Goal: Task Accomplishment & Management: Complete application form

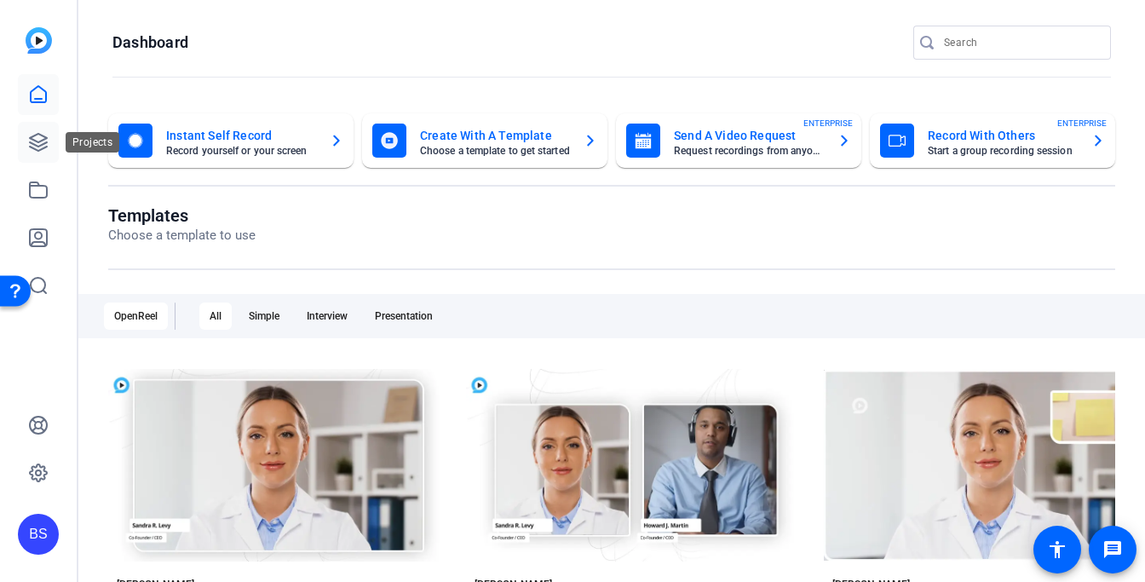
click at [32, 142] on icon at bounding box center [38, 142] width 20 height 20
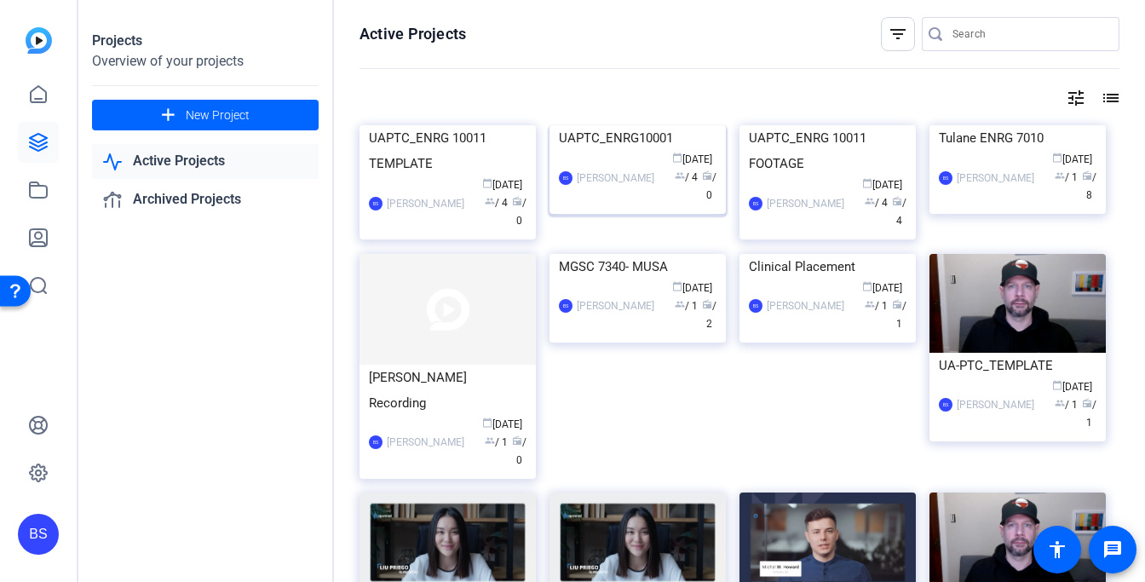
click at [655, 151] on div "UAPTC_ENRG10001" at bounding box center [638, 138] width 158 height 26
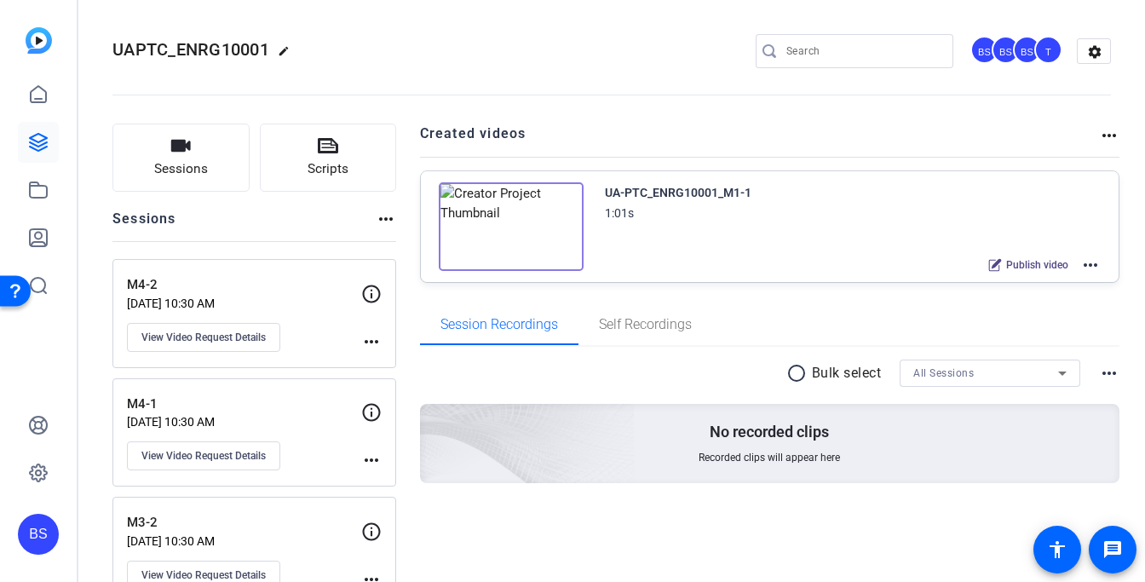
click at [1088, 267] on mat-icon "more_horiz" at bounding box center [1091, 265] width 20 height 20
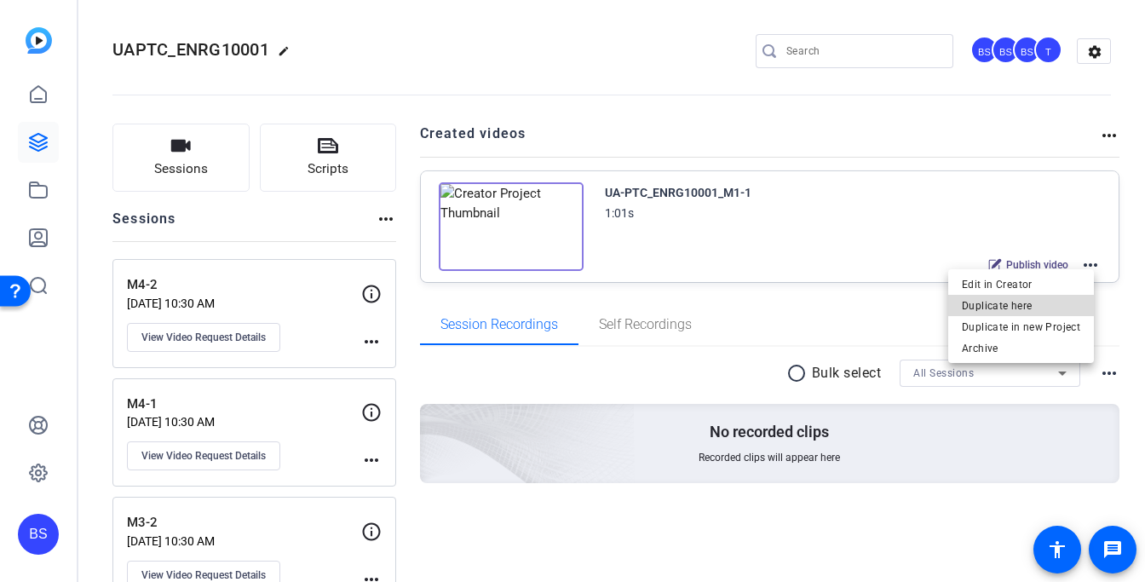
click at [1028, 297] on span "Duplicate here" at bounding box center [1021, 306] width 118 height 20
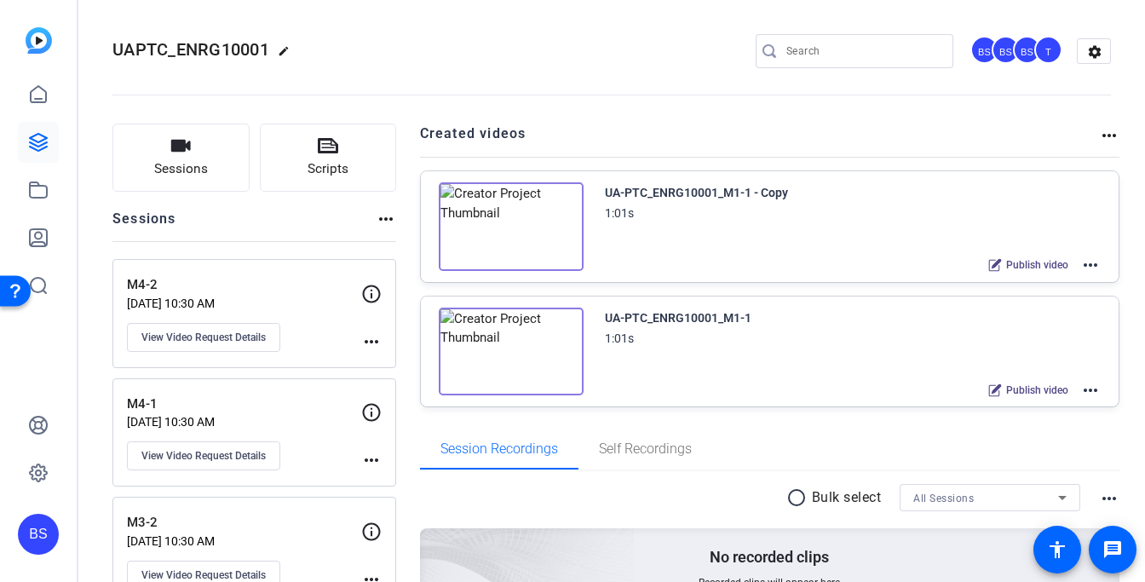
click at [712, 188] on div "UA-PTC_ENRG10001_M1-1 - Copy" at bounding box center [696, 192] width 183 height 20
click at [711, 188] on div "UA-PTC_ENRG10001_M1-1 - Copy" at bounding box center [696, 192] width 183 height 20
drag, startPoint x: 711, startPoint y: 188, endPoint x: 722, endPoint y: 188, distance: 11.1
click at [712, 188] on div "UA-PTC_ENRG10001_M1-1 - Copy" at bounding box center [696, 192] width 183 height 20
click at [1071, 263] on div "Publish video more_horiz" at bounding box center [1040, 265] width 121 height 22
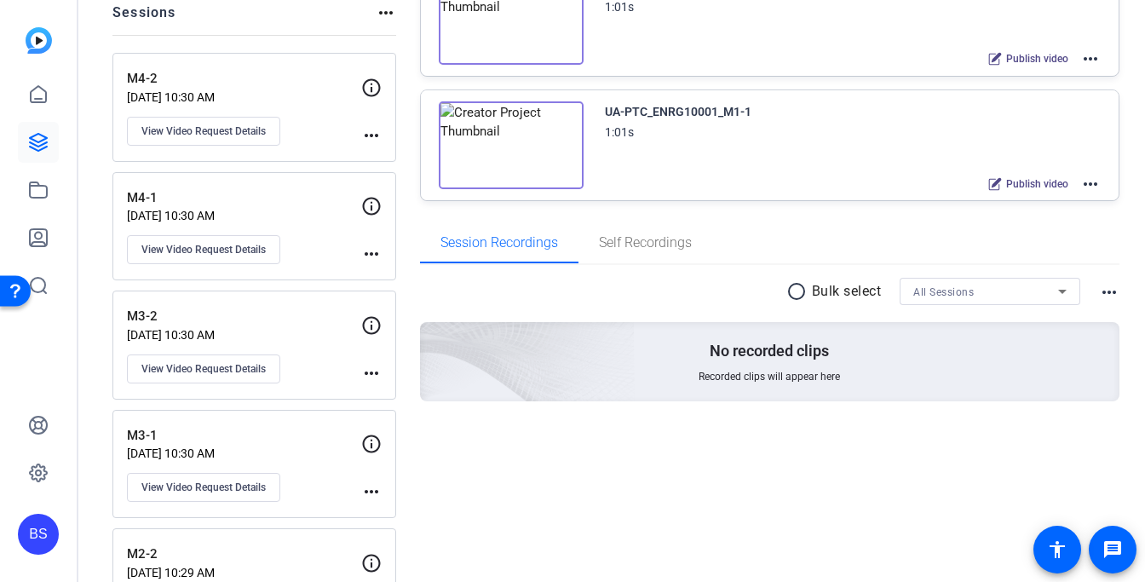
scroll to position [181, 0]
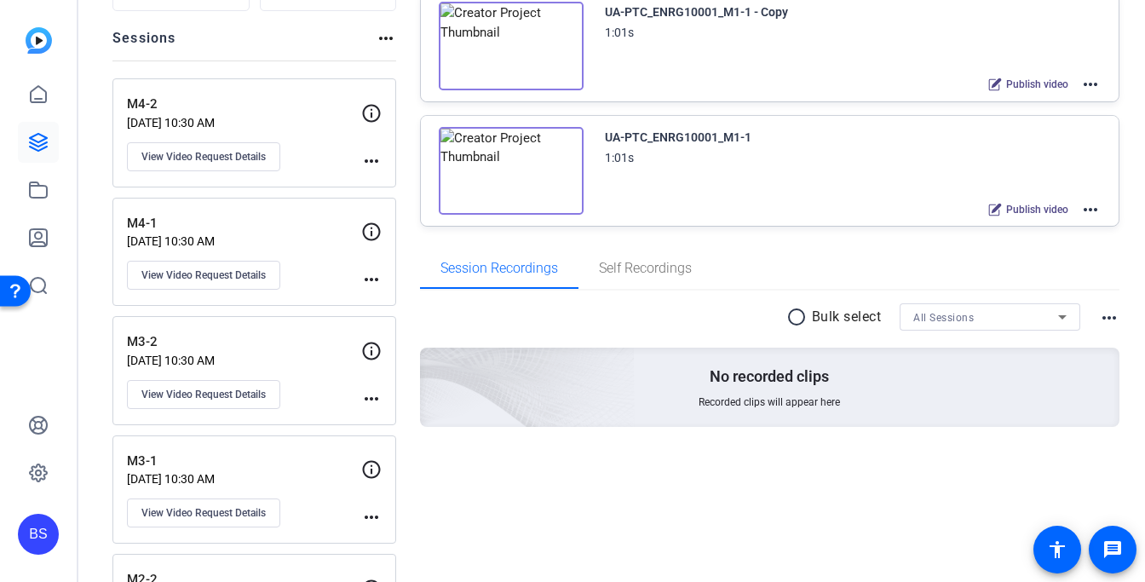
click at [1081, 77] on mat-icon "more_horiz" at bounding box center [1091, 84] width 20 height 20
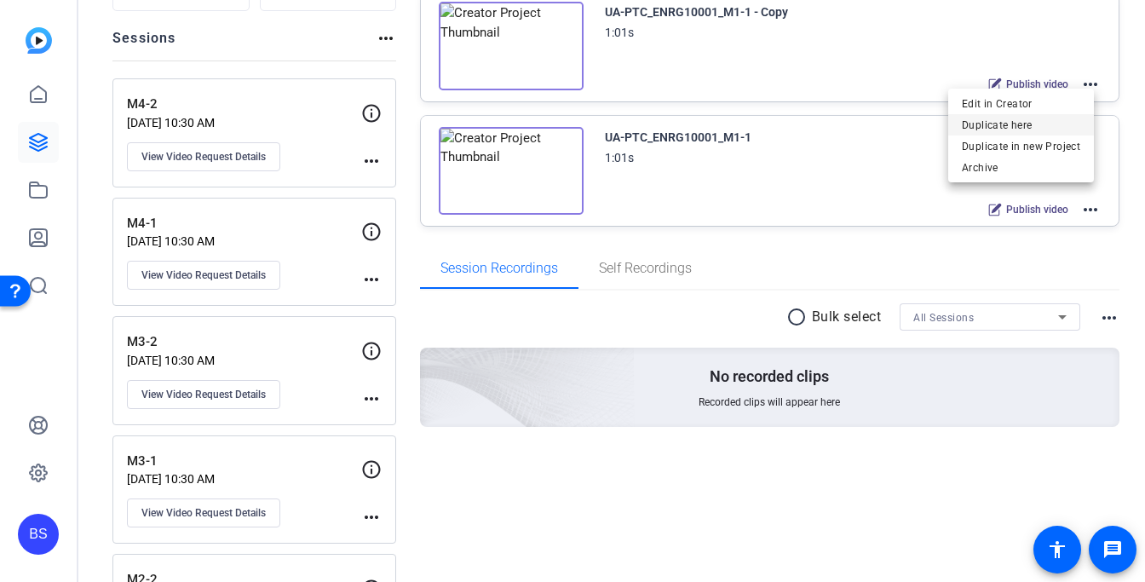
click at [995, 122] on span "Duplicate here" at bounding box center [1021, 125] width 118 height 20
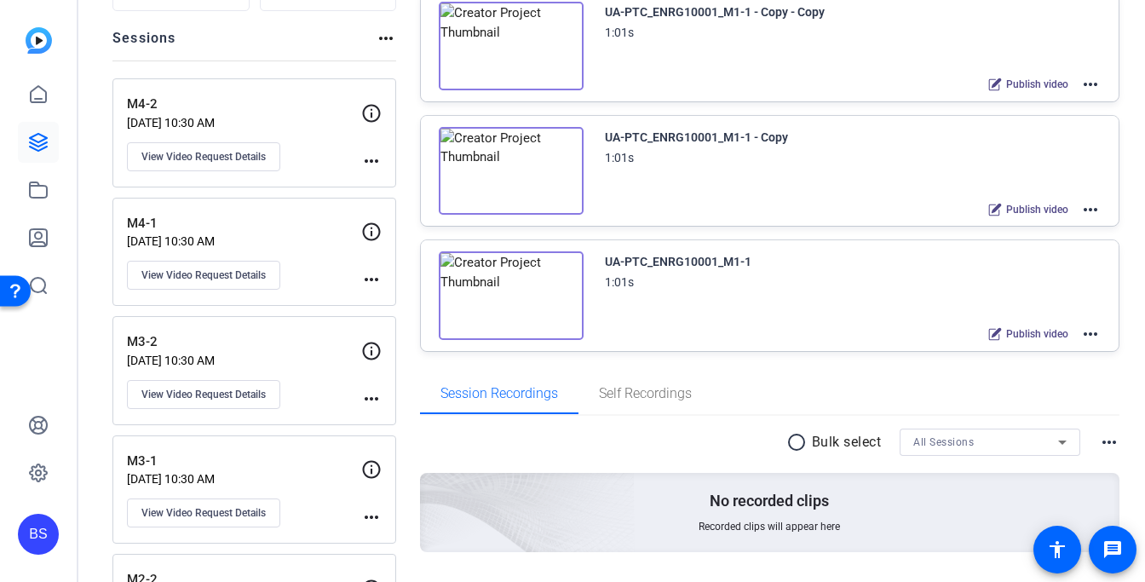
click at [1081, 84] on mat-icon "more_horiz" at bounding box center [1091, 84] width 20 height 20
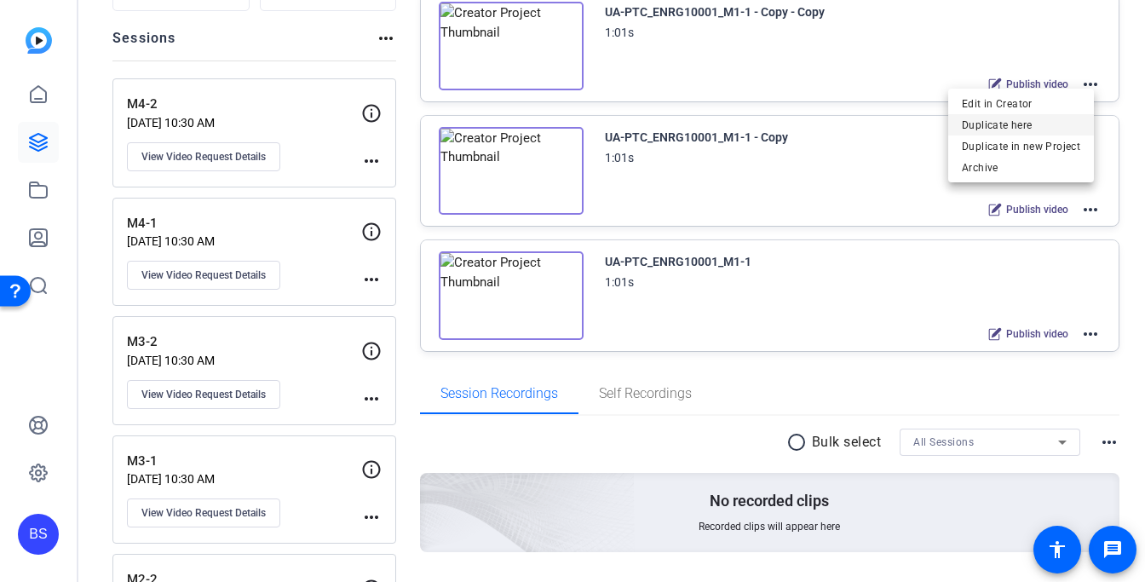
click at [1048, 125] on span "Duplicate here" at bounding box center [1021, 125] width 118 height 20
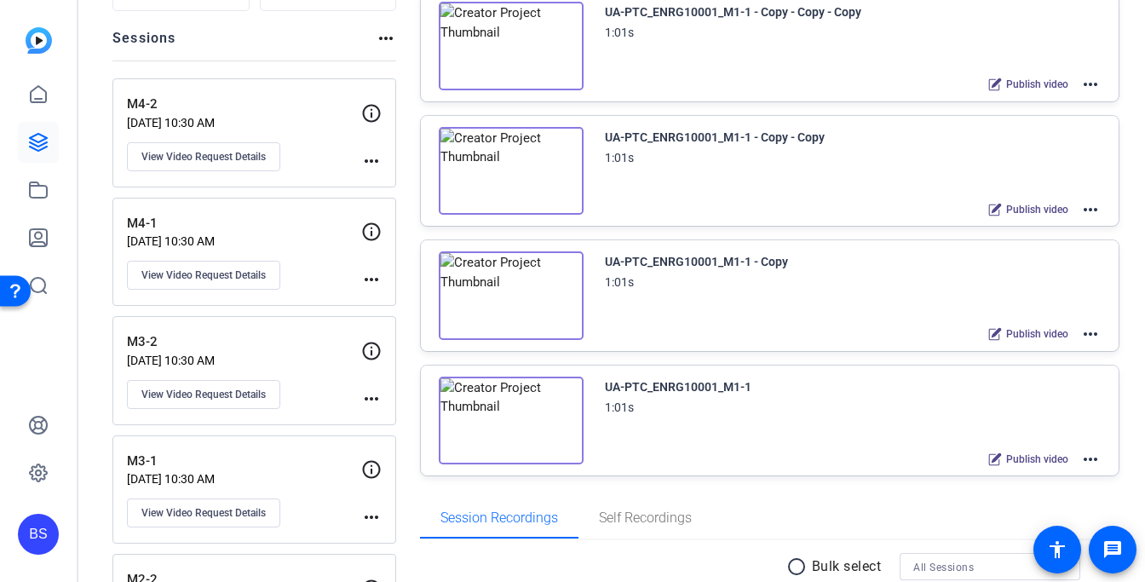
click at [1084, 87] on mat-icon "more_horiz" at bounding box center [1091, 84] width 20 height 20
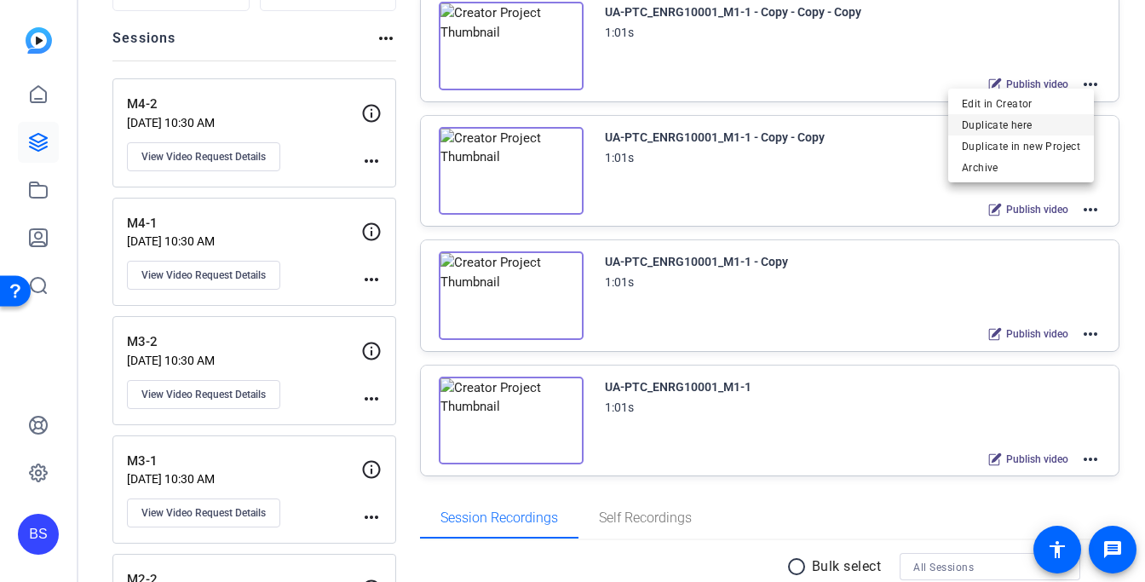
click at [1056, 125] on span "Duplicate here" at bounding box center [1021, 125] width 118 height 20
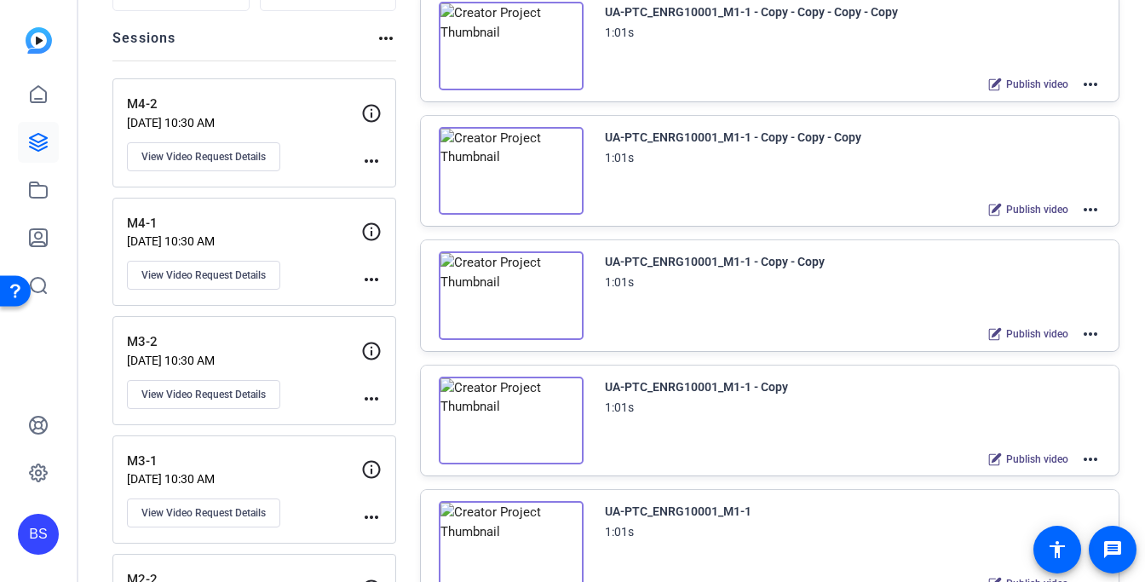
click at [1085, 88] on mat-icon "more_horiz" at bounding box center [1091, 84] width 20 height 20
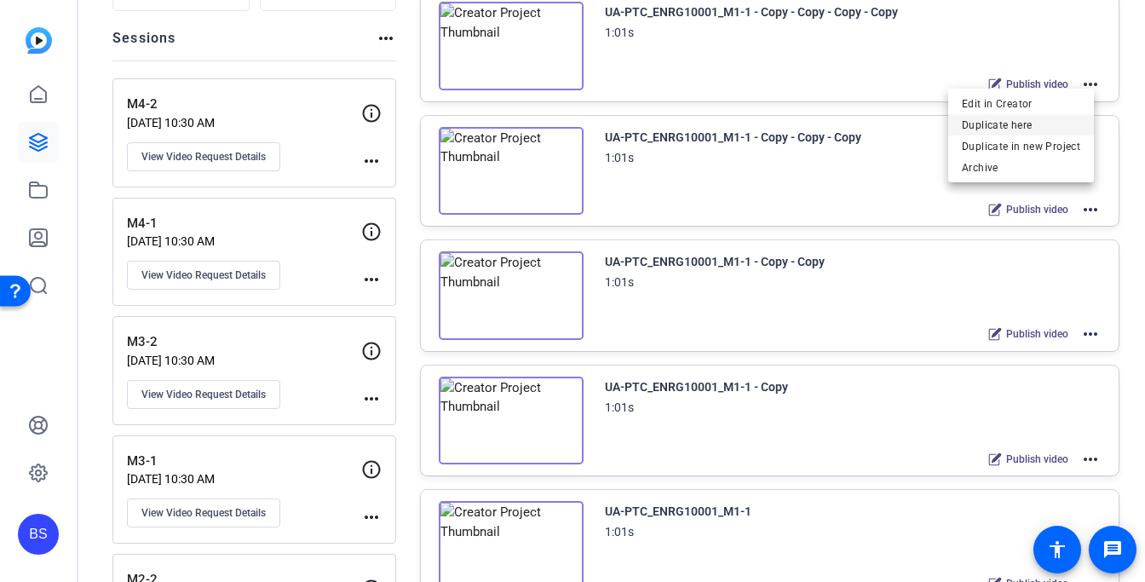
click at [1070, 119] on span "Duplicate here" at bounding box center [1021, 125] width 118 height 20
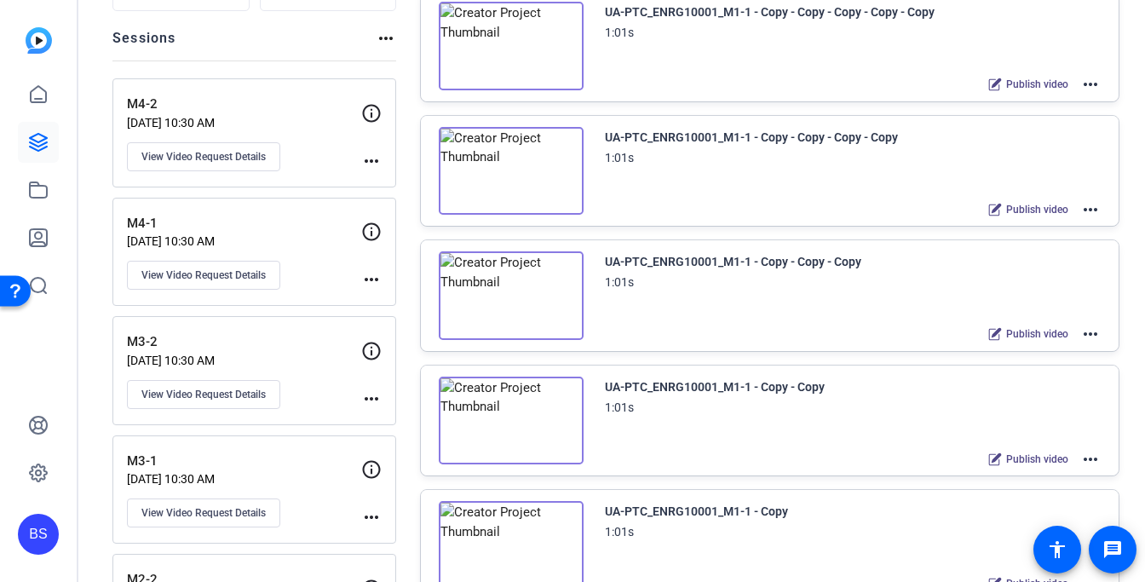
click at [1084, 84] on mat-icon "more_horiz" at bounding box center [1091, 84] width 20 height 20
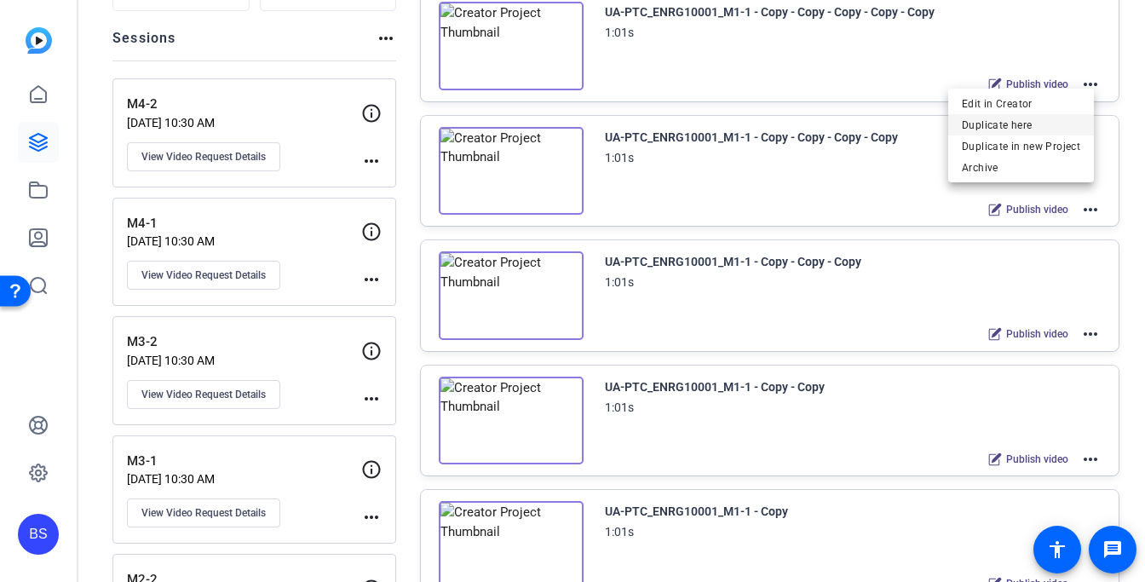
click at [1049, 120] on span "Duplicate here" at bounding box center [1021, 125] width 118 height 20
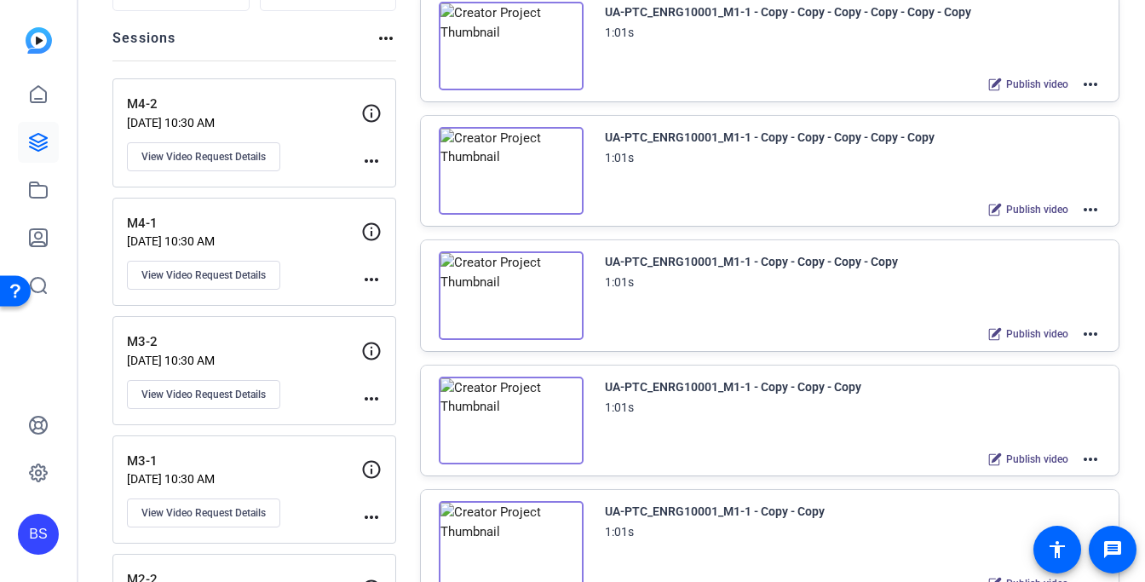
click at [1088, 84] on mat-icon "more_horiz" at bounding box center [1091, 84] width 20 height 20
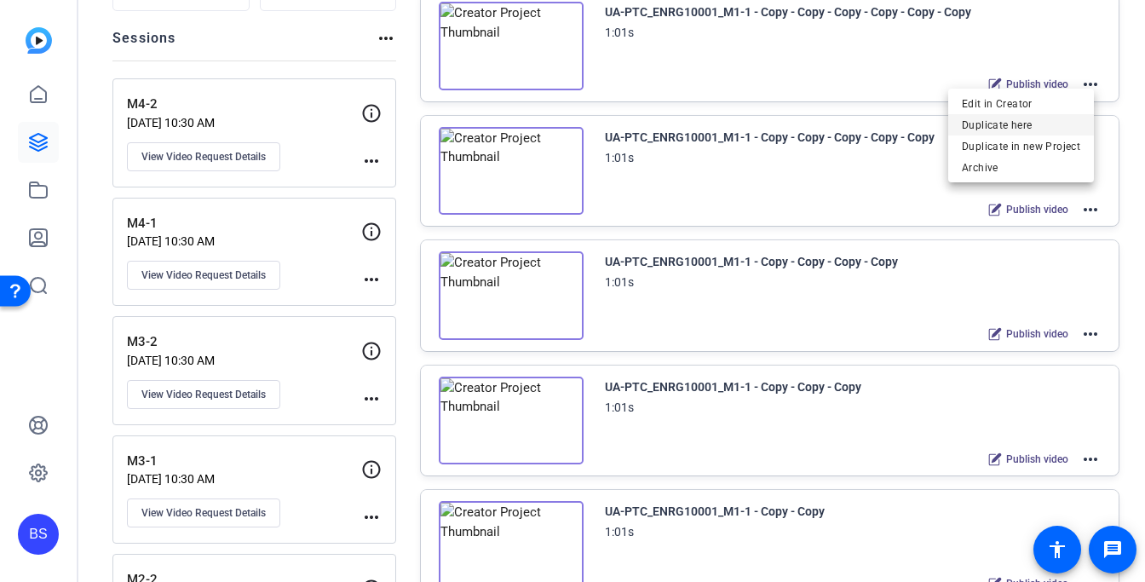
click at [1040, 124] on span "Duplicate here" at bounding box center [1021, 125] width 118 height 20
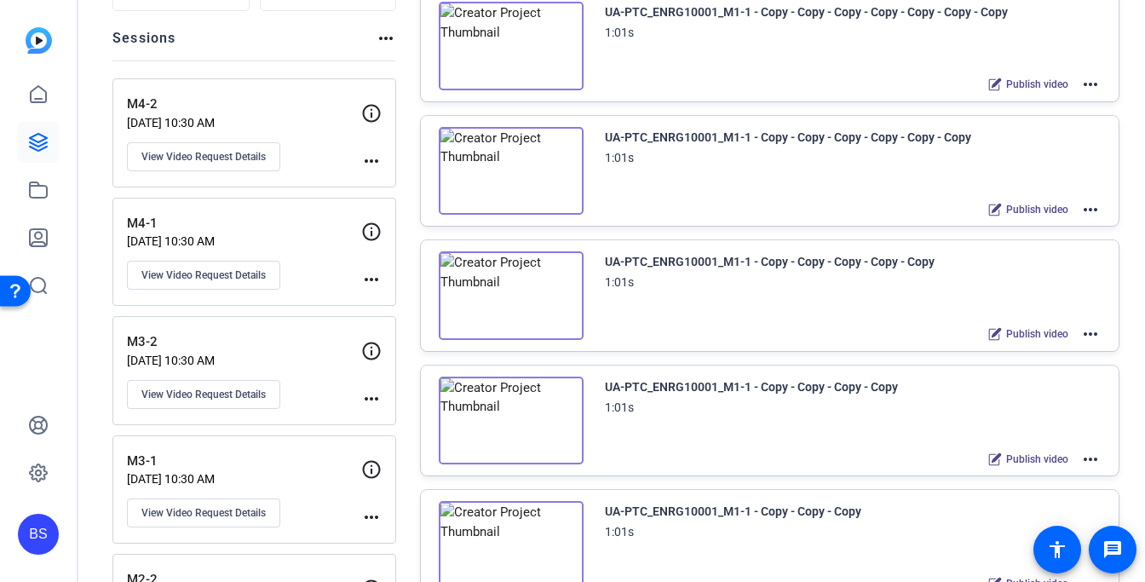
scroll to position [0, 0]
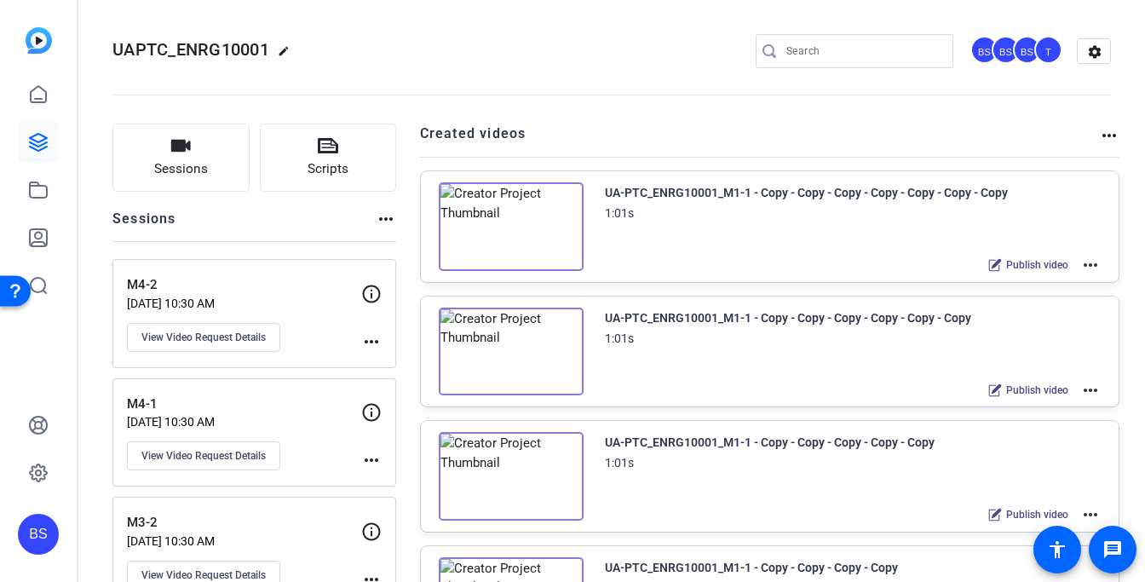
click at [1085, 263] on mat-icon "more_horiz" at bounding box center [1091, 265] width 20 height 20
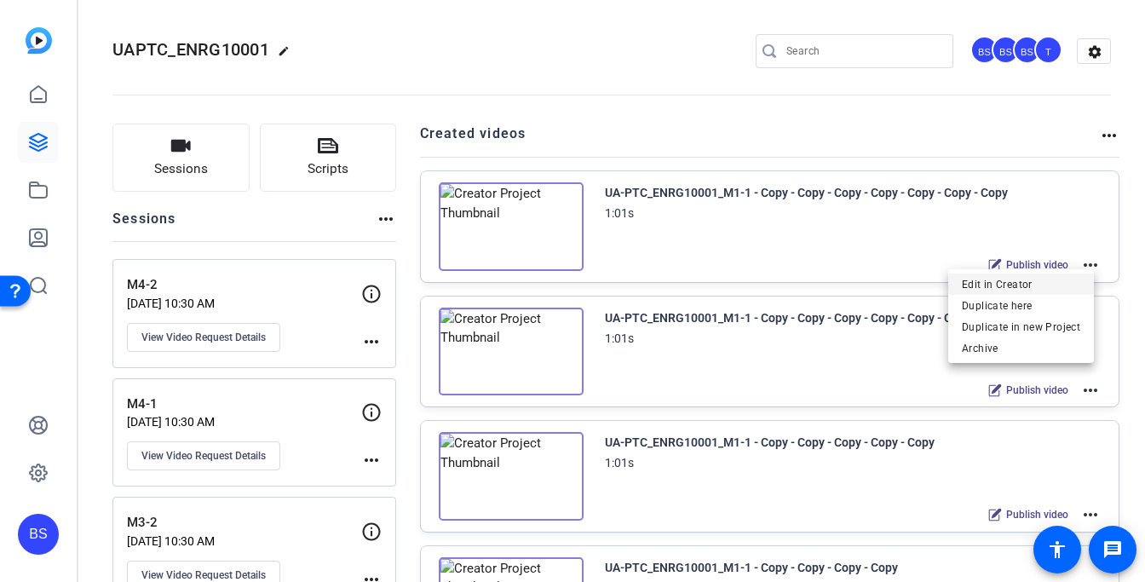
click at [1032, 285] on span "Edit in Creator" at bounding box center [1021, 284] width 118 height 20
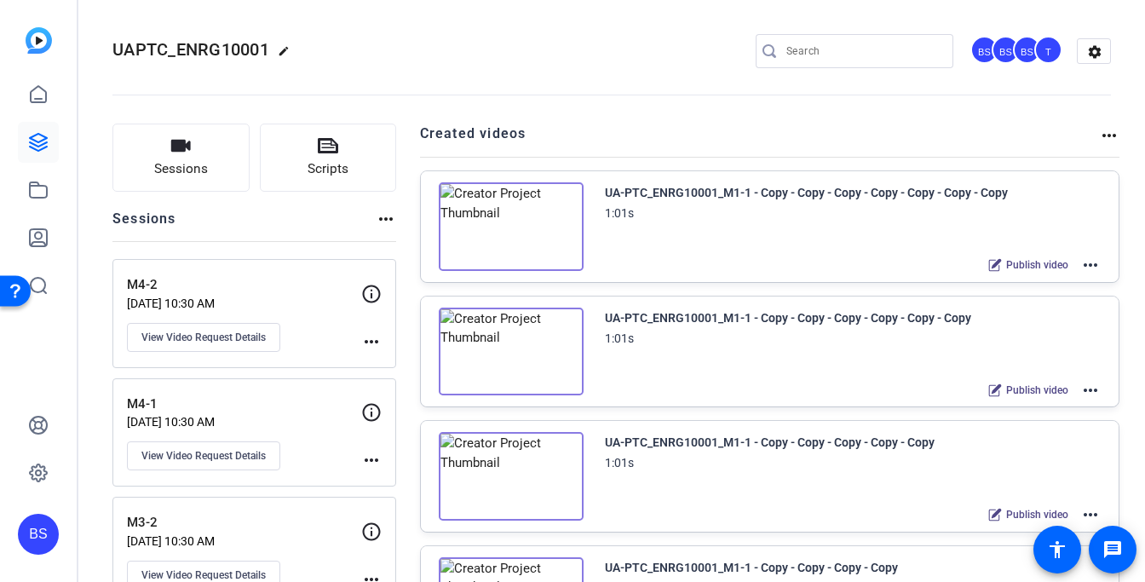
click at [1082, 390] on mat-icon "more_horiz" at bounding box center [1091, 390] width 20 height 20
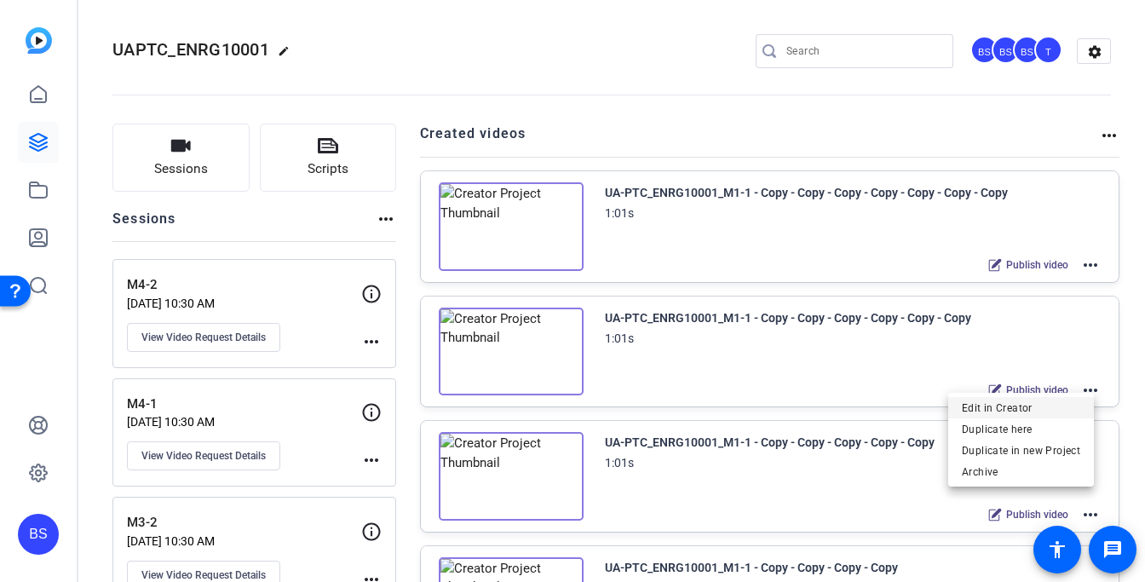
click at [978, 407] on span "Edit in Creator" at bounding box center [1021, 408] width 118 height 20
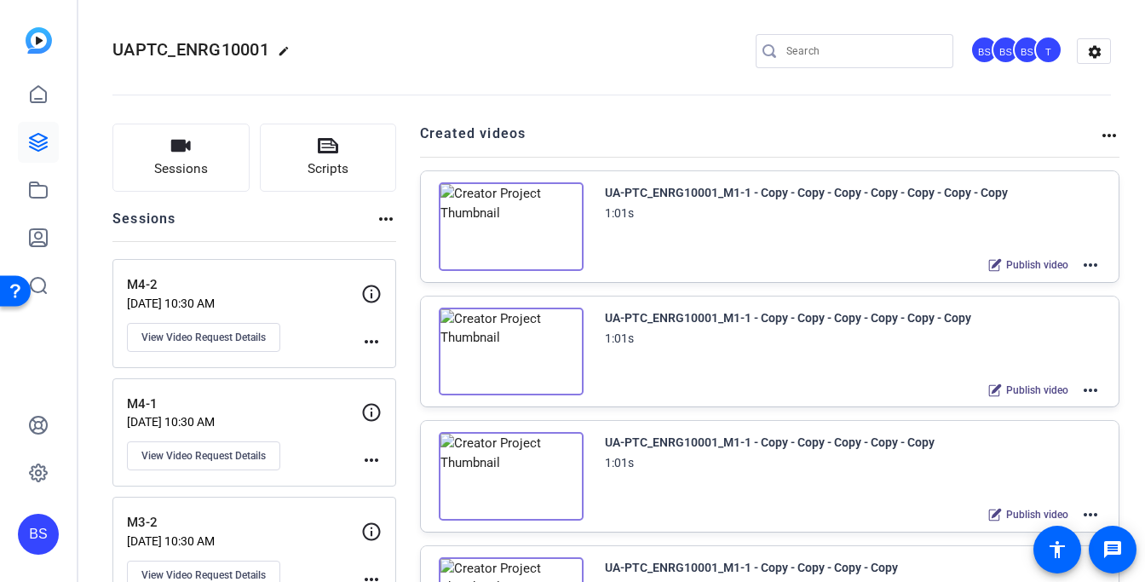
click at [1082, 511] on mat-icon "more_horiz" at bounding box center [1091, 515] width 20 height 20
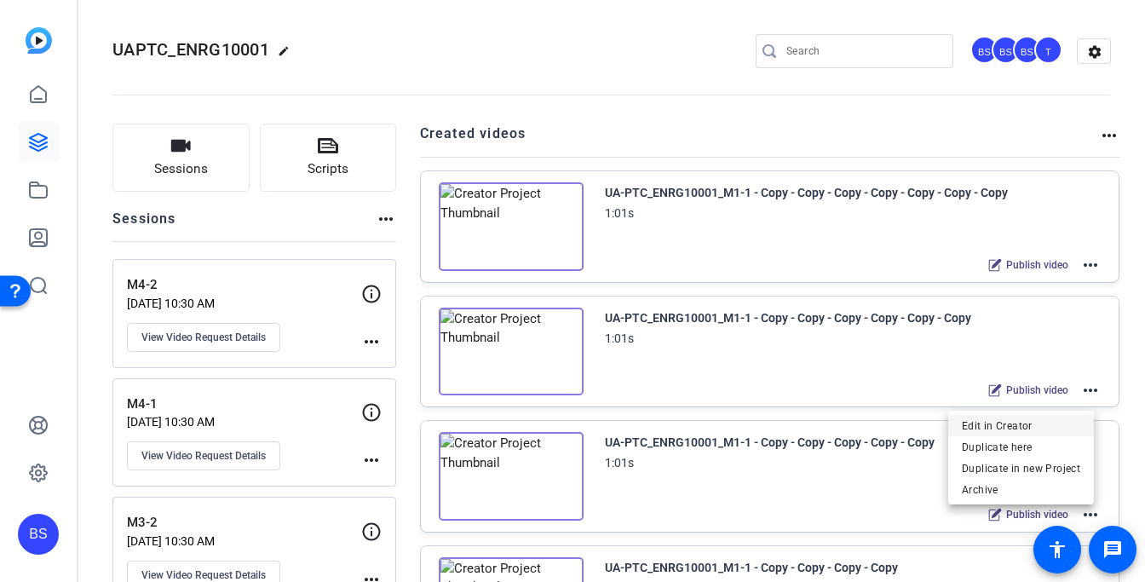
click at [967, 424] on span "Edit in Creator" at bounding box center [1021, 425] width 118 height 20
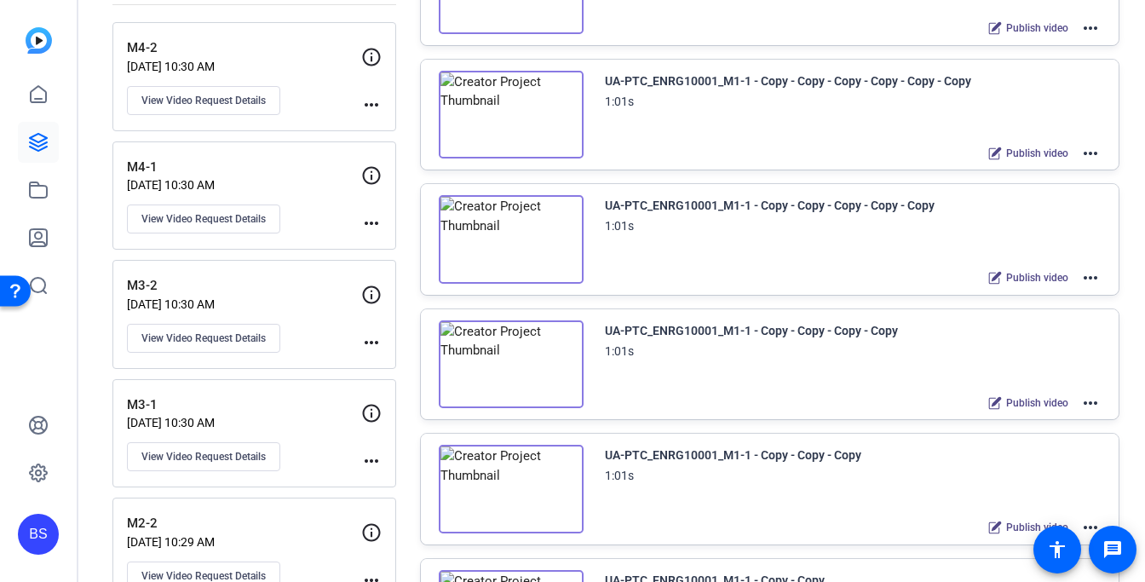
scroll to position [263, 0]
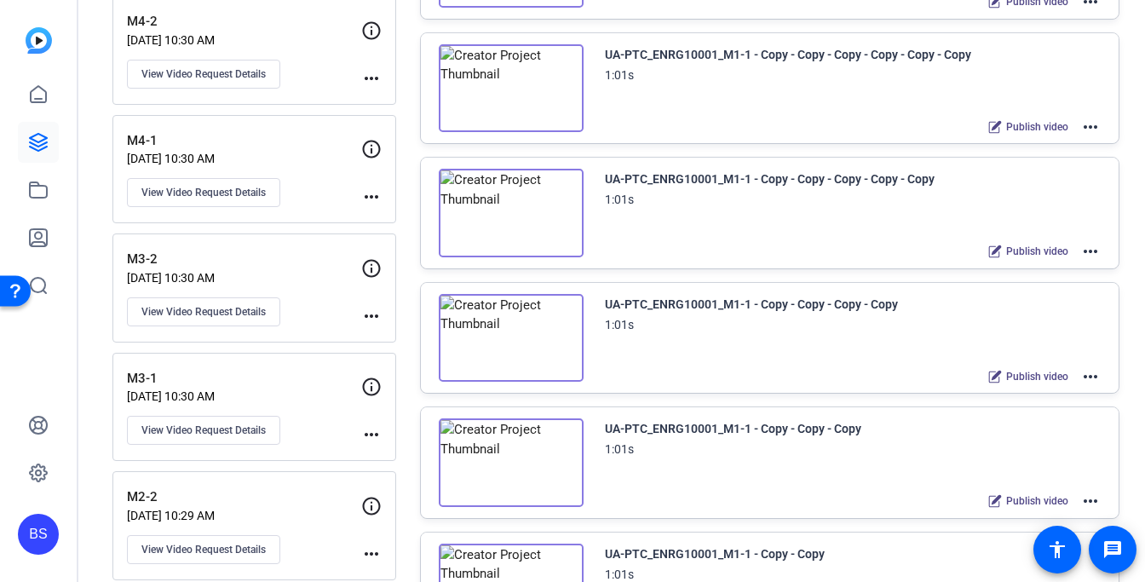
click at [1082, 373] on mat-icon "more_horiz" at bounding box center [1091, 376] width 20 height 20
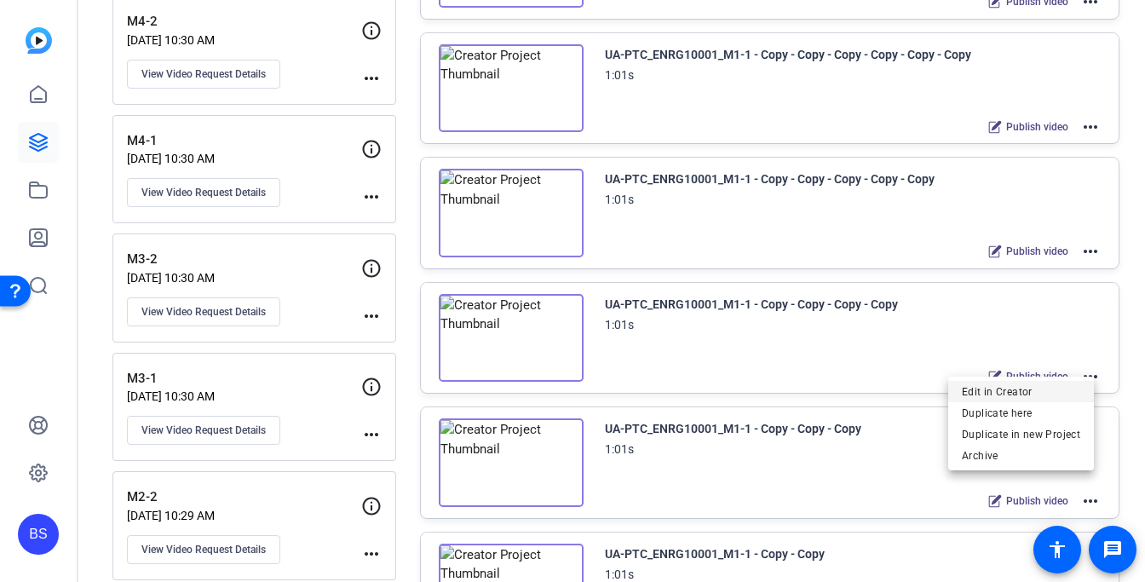
click at [1000, 388] on span "Edit in Creator" at bounding box center [1021, 391] width 118 height 20
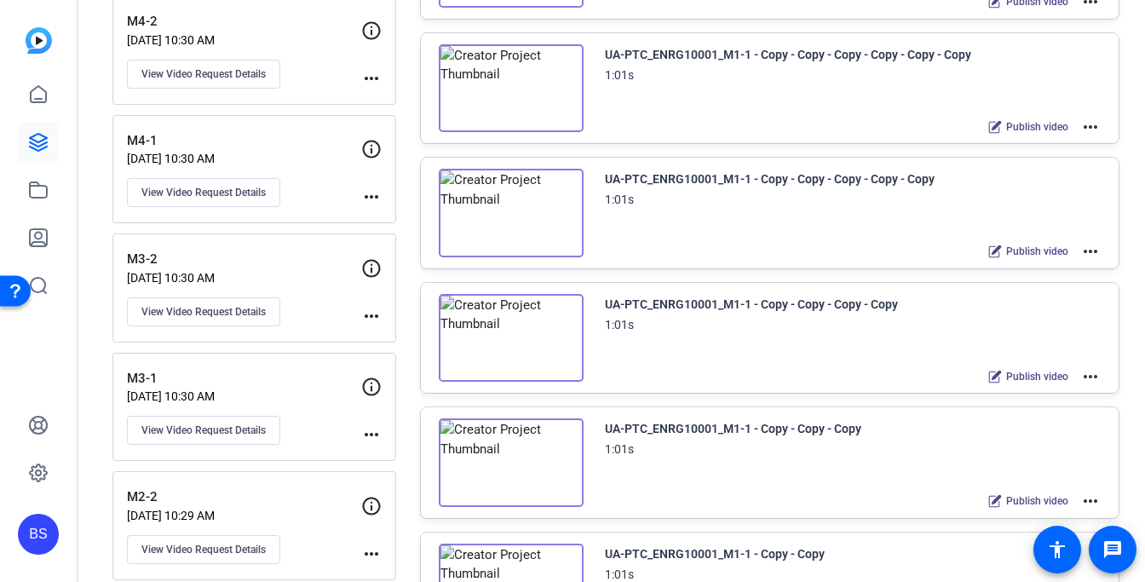
scroll to position [403, 0]
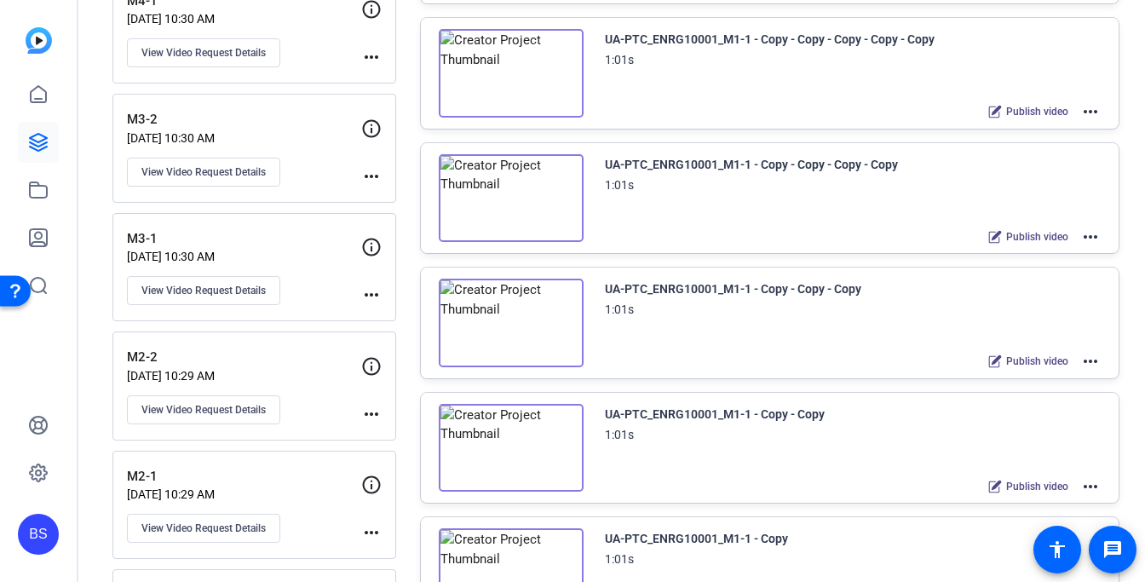
click at [1081, 351] on mat-icon "more_horiz" at bounding box center [1091, 361] width 20 height 20
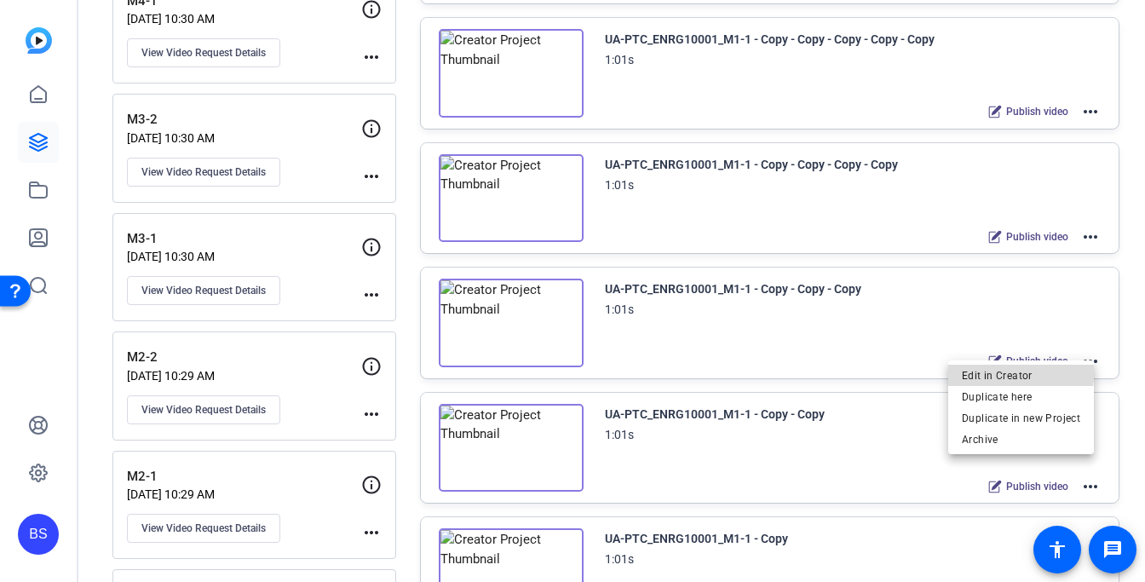
click at [1008, 368] on span "Edit in Creator" at bounding box center [1021, 375] width 118 height 20
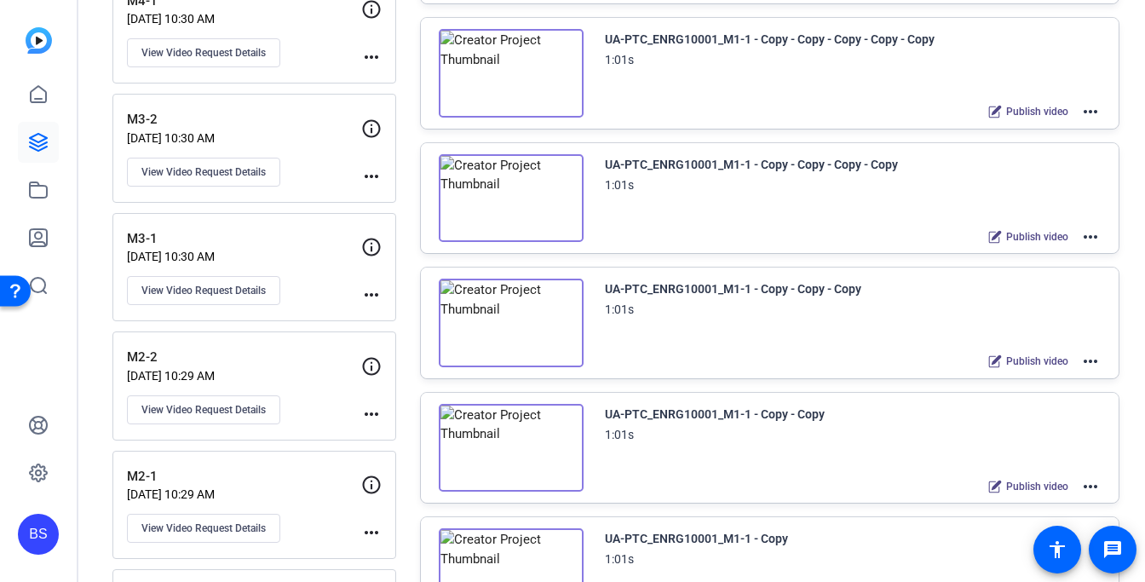
scroll to position [649, 0]
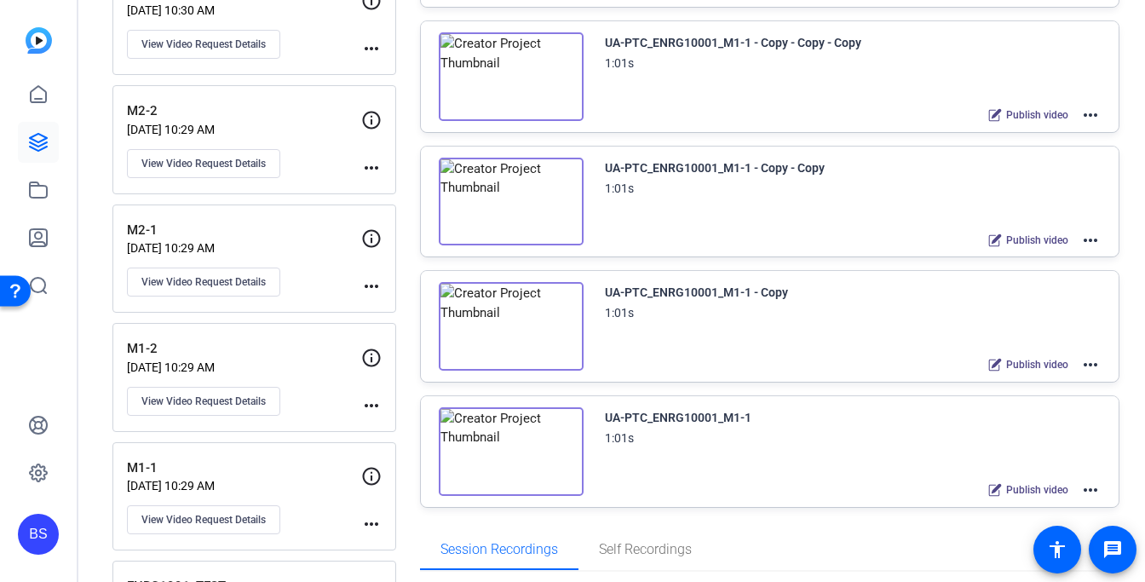
click at [1084, 232] on mat-icon "more_horiz" at bounding box center [1091, 240] width 20 height 20
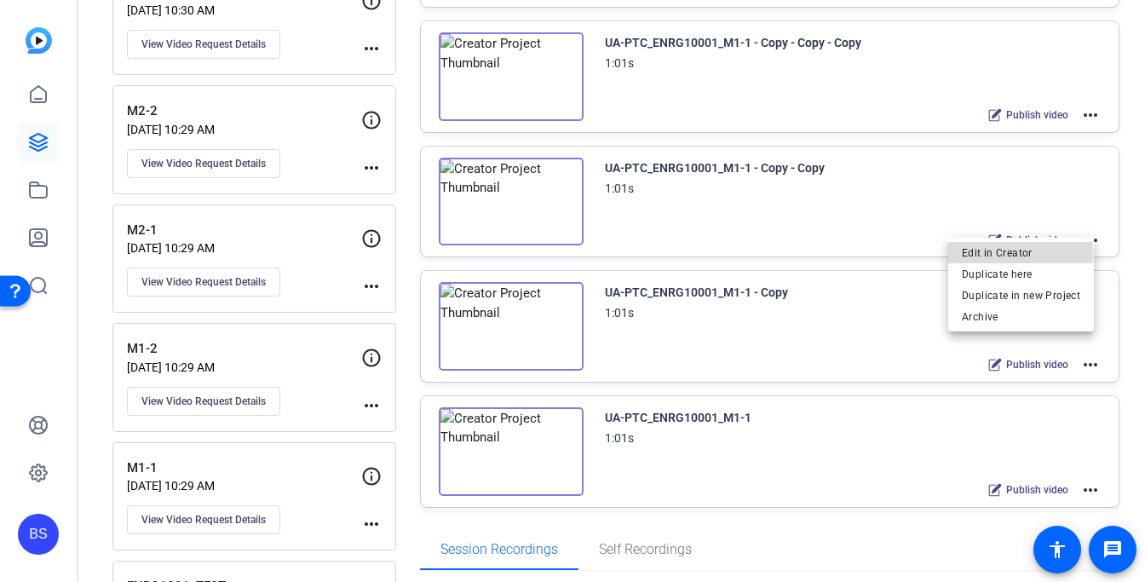
click at [1010, 254] on span "Edit in Creator" at bounding box center [1021, 252] width 118 height 20
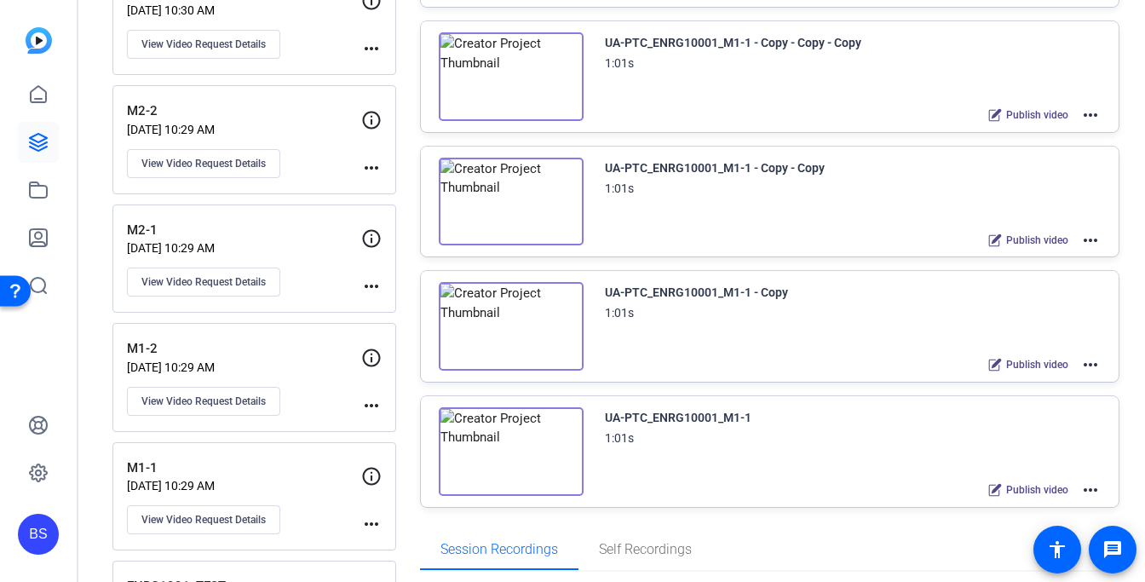
click at [1085, 355] on mat-icon "more_horiz" at bounding box center [1091, 365] width 20 height 20
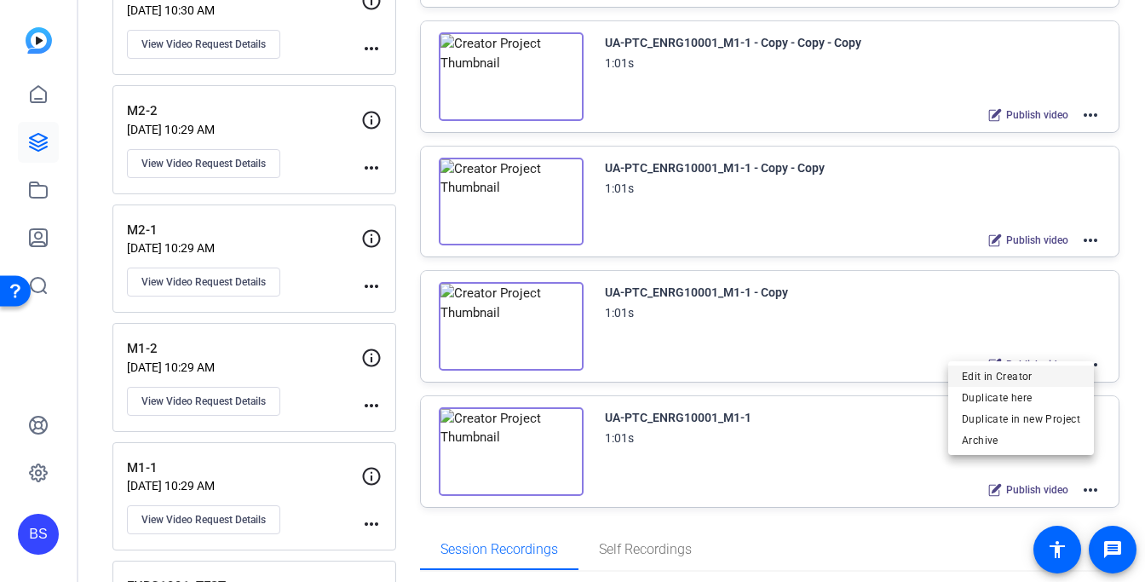
click at [1042, 369] on span "Edit in Creator" at bounding box center [1021, 376] width 118 height 20
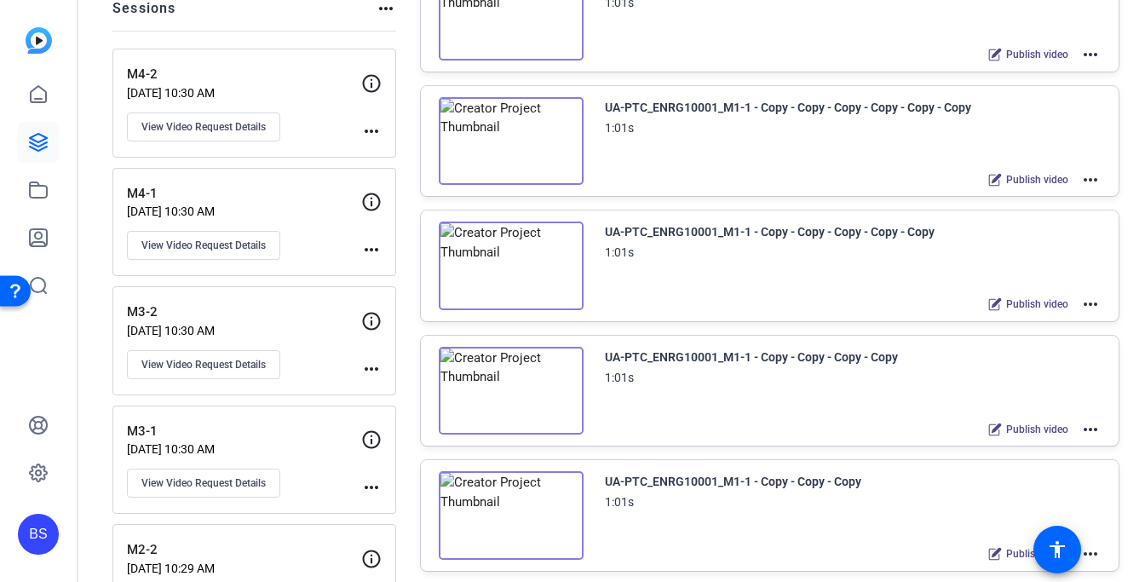
scroll to position [0, 0]
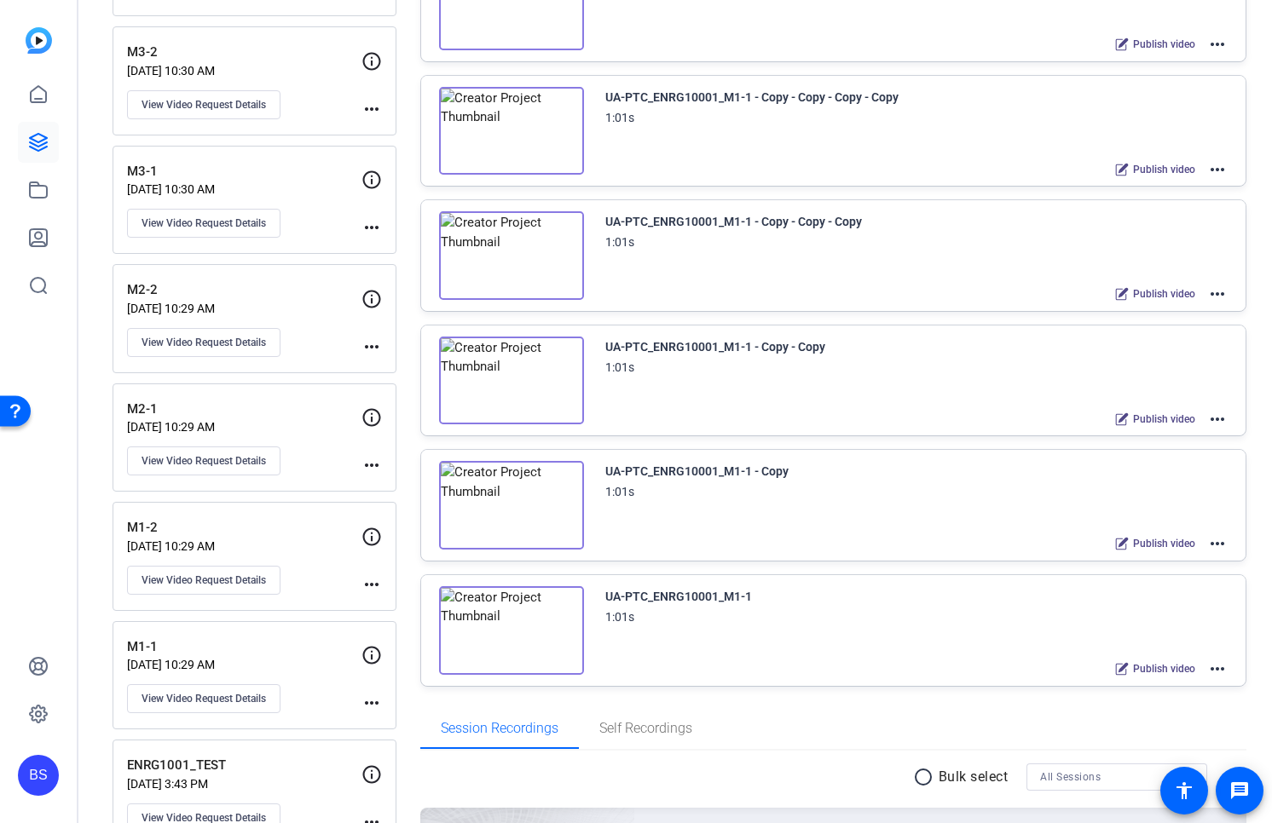
scroll to position [471, 0]
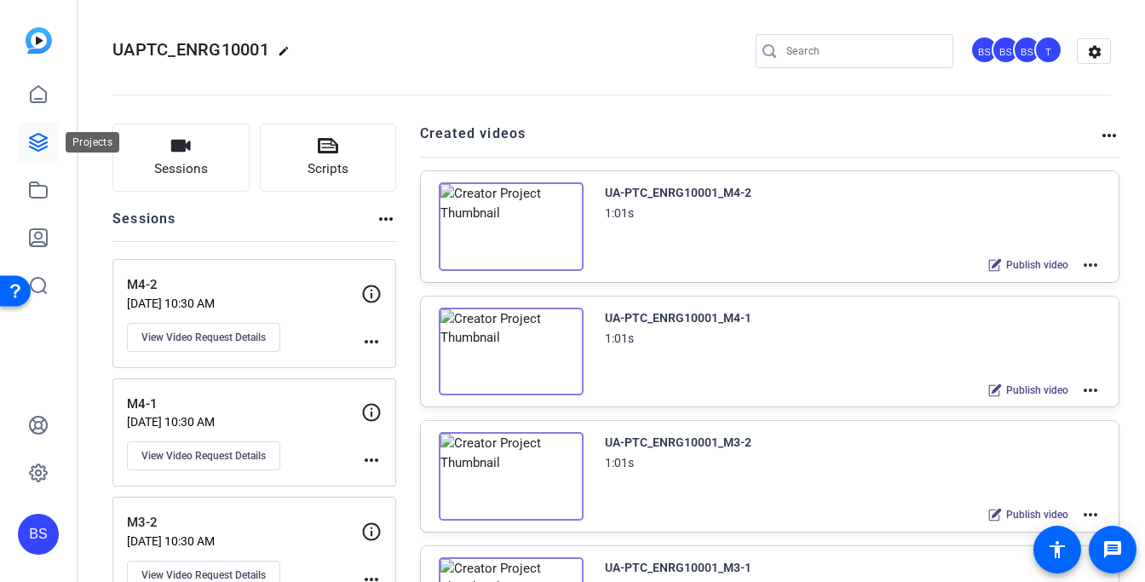
click at [38, 143] on icon at bounding box center [38, 142] width 20 height 20
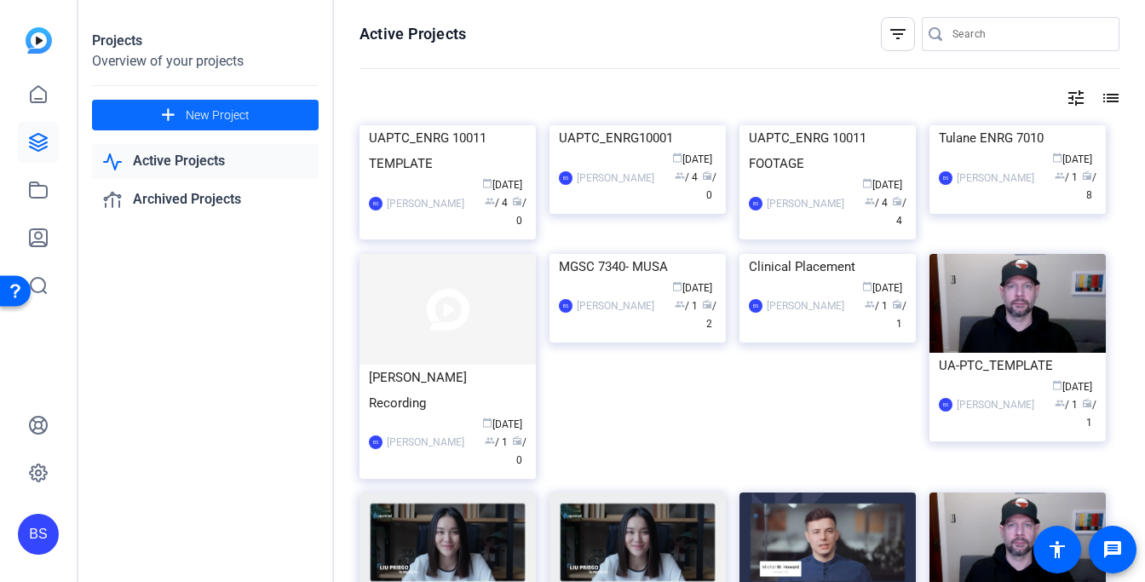
click at [232, 109] on span "New Project" at bounding box center [218, 116] width 64 height 18
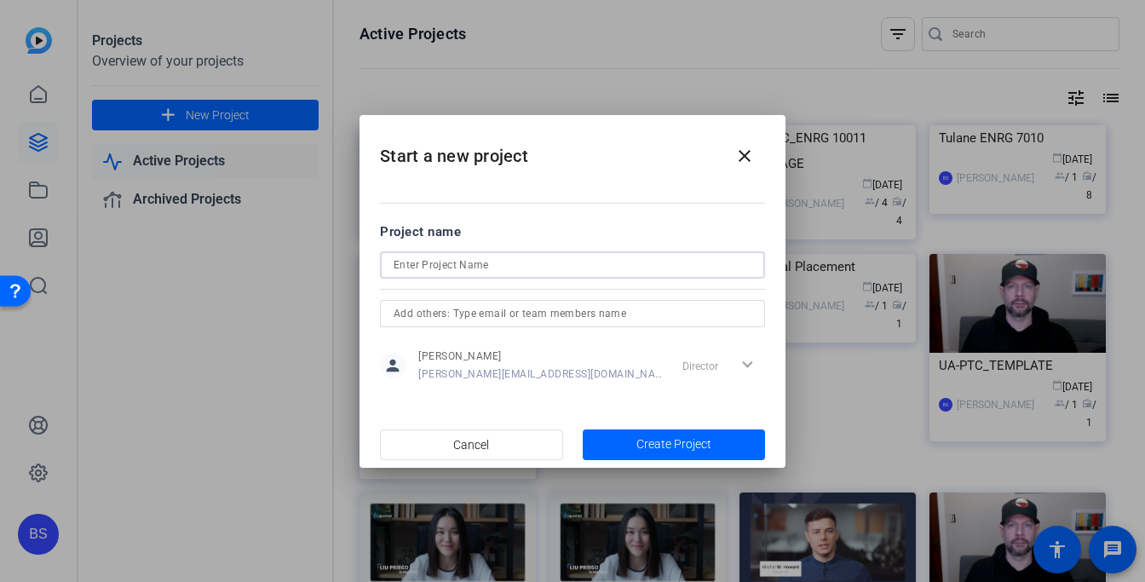
click at [441, 263] on input at bounding box center [573, 265] width 358 height 20
type input "Ascend"
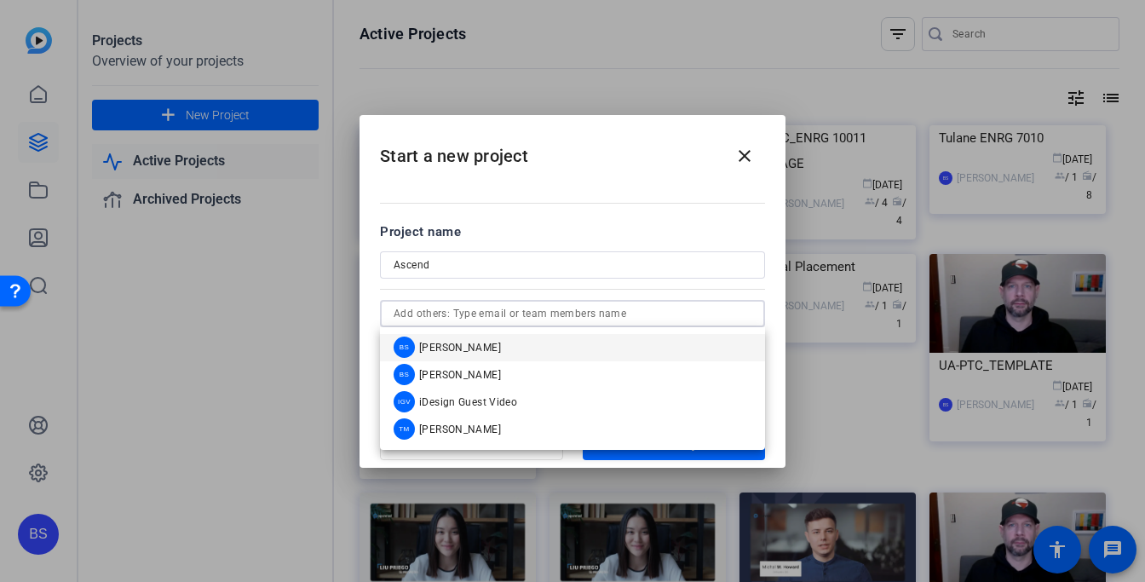
click at [492, 314] on input "text" at bounding box center [573, 313] width 358 height 20
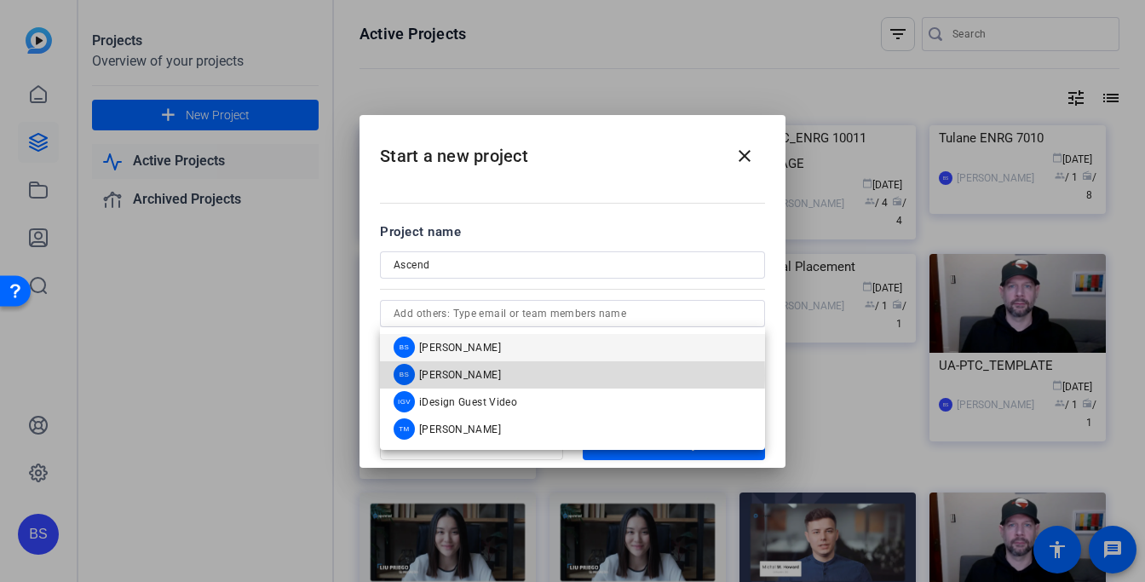
click at [458, 375] on span "Brian Sly" at bounding box center [460, 375] width 82 height 14
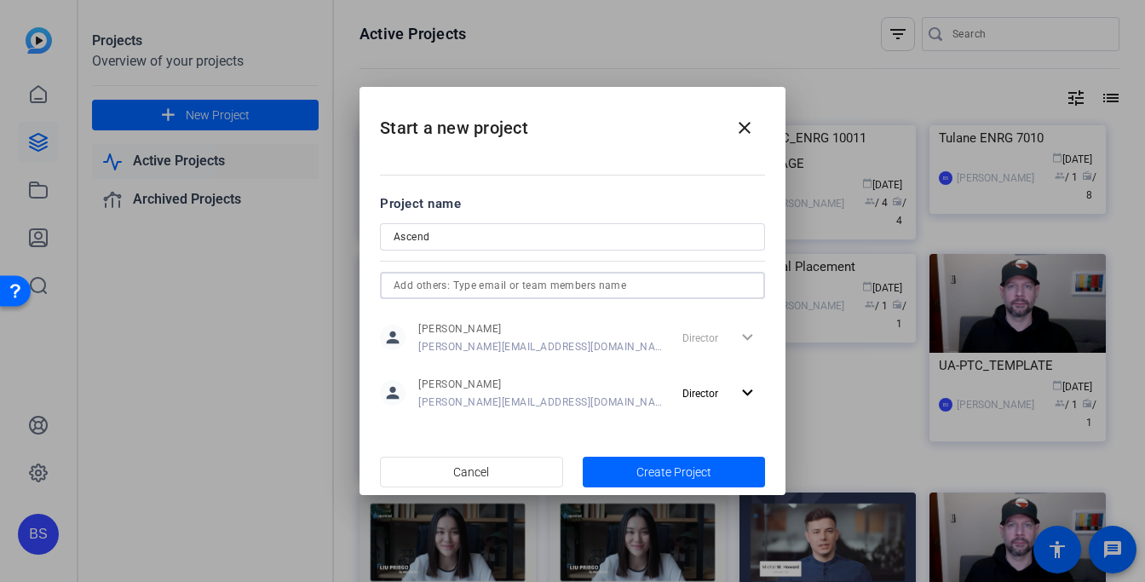
click at [483, 291] on input "text" at bounding box center [573, 285] width 358 height 20
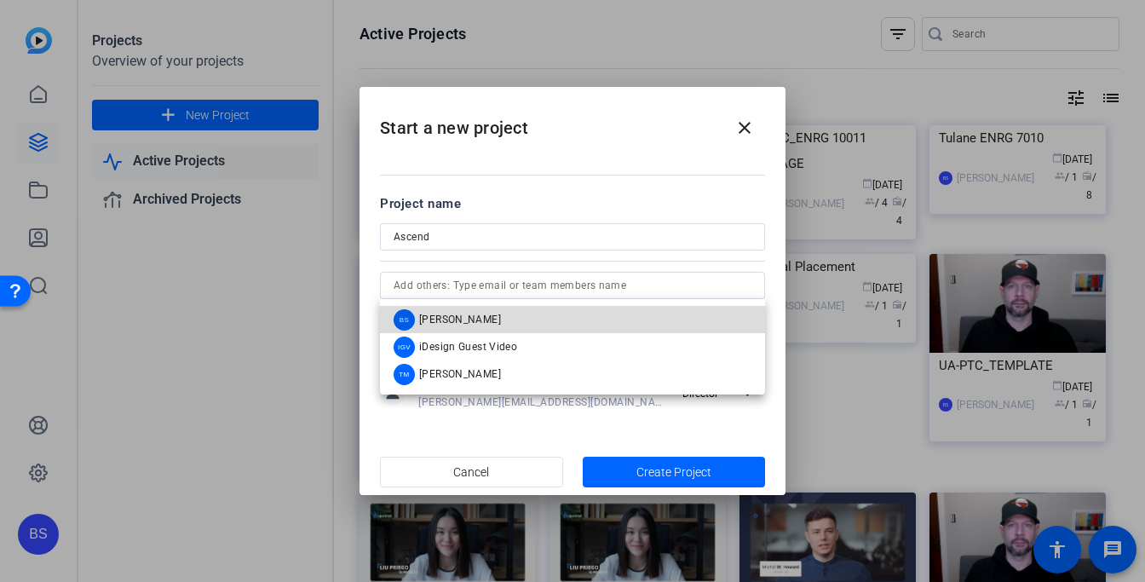
click at [485, 325] on span "Brandon Simmons" at bounding box center [460, 320] width 82 height 14
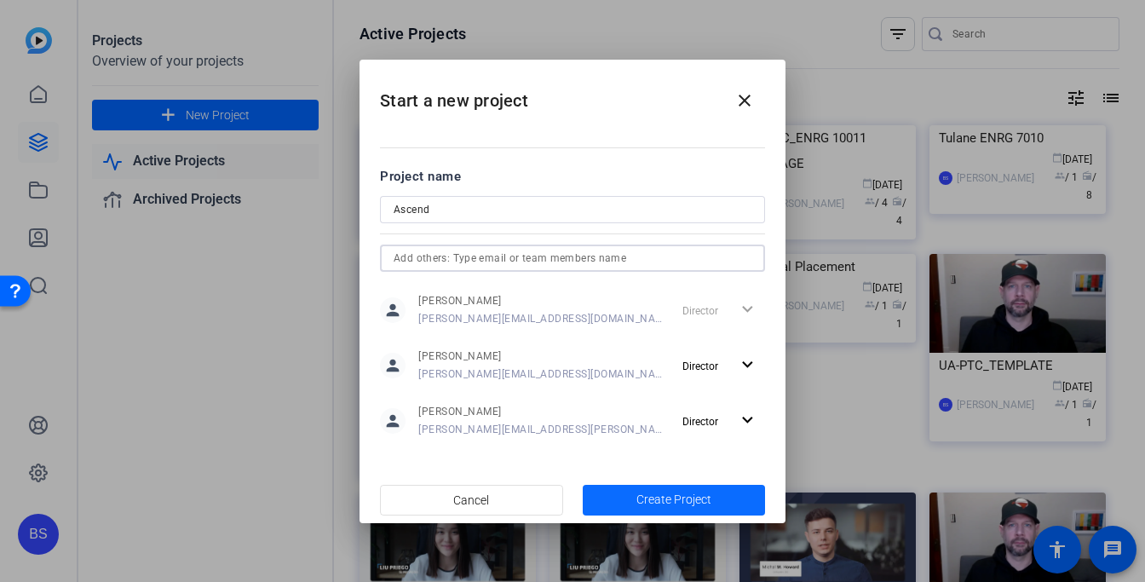
click at [696, 501] on span "Create Project" at bounding box center [674, 500] width 75 height 18
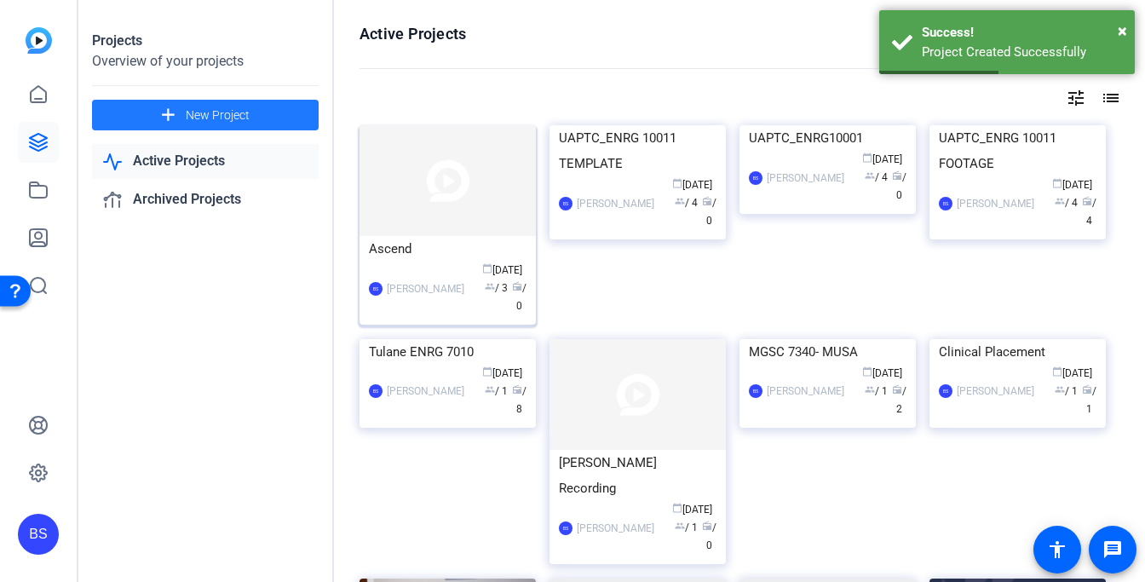
click at [459, 214] on img at bounding box center [448, 180] width 176 height 111
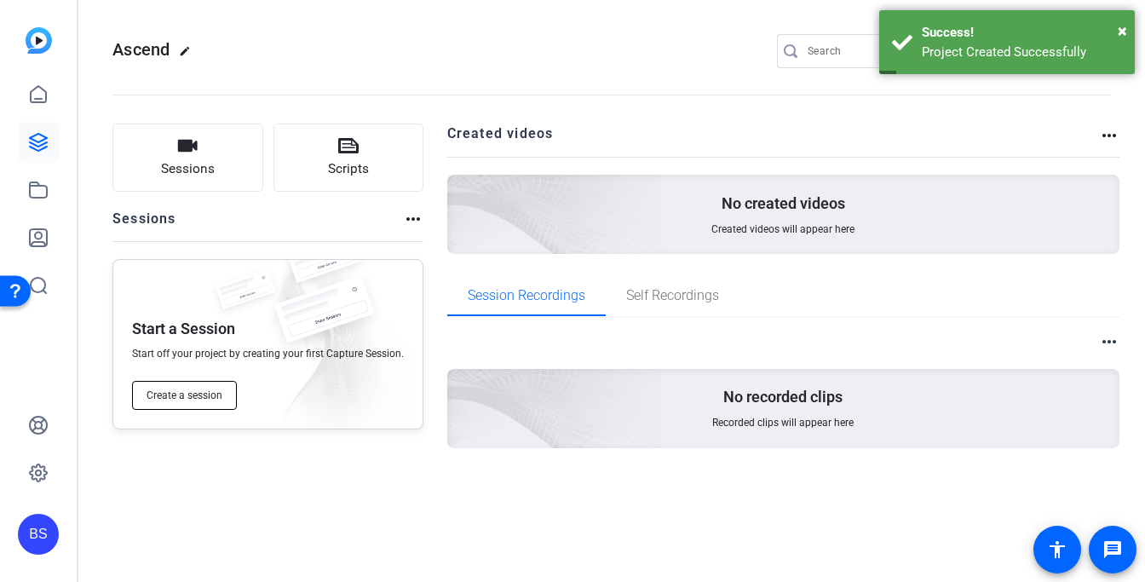
click at [170, 391] on span "Create a session" at bounding box center [185, 396] width 76 height 14
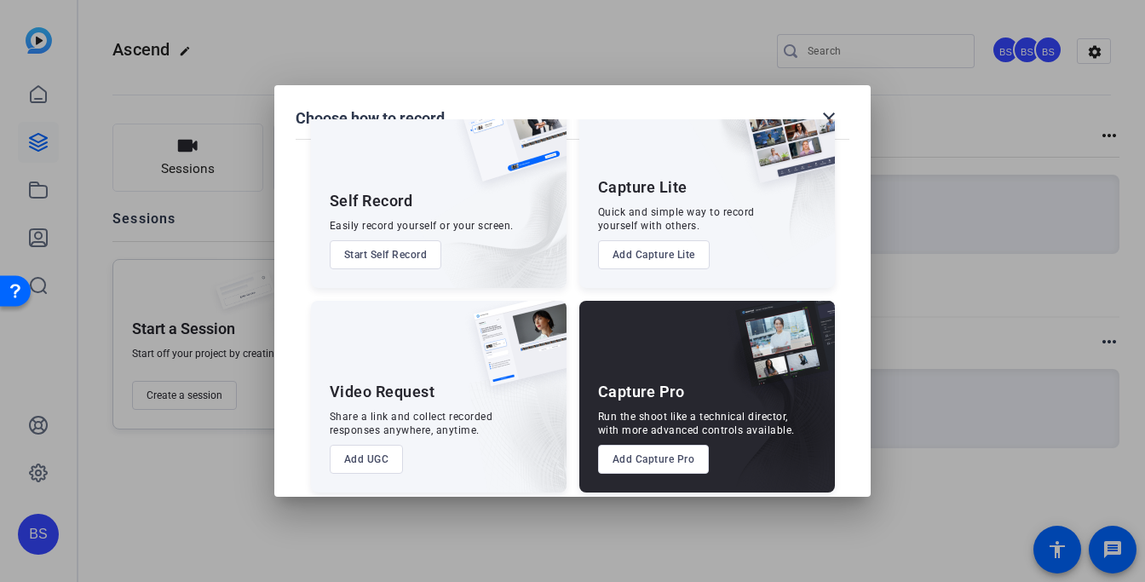
scroll to position [68, 0]
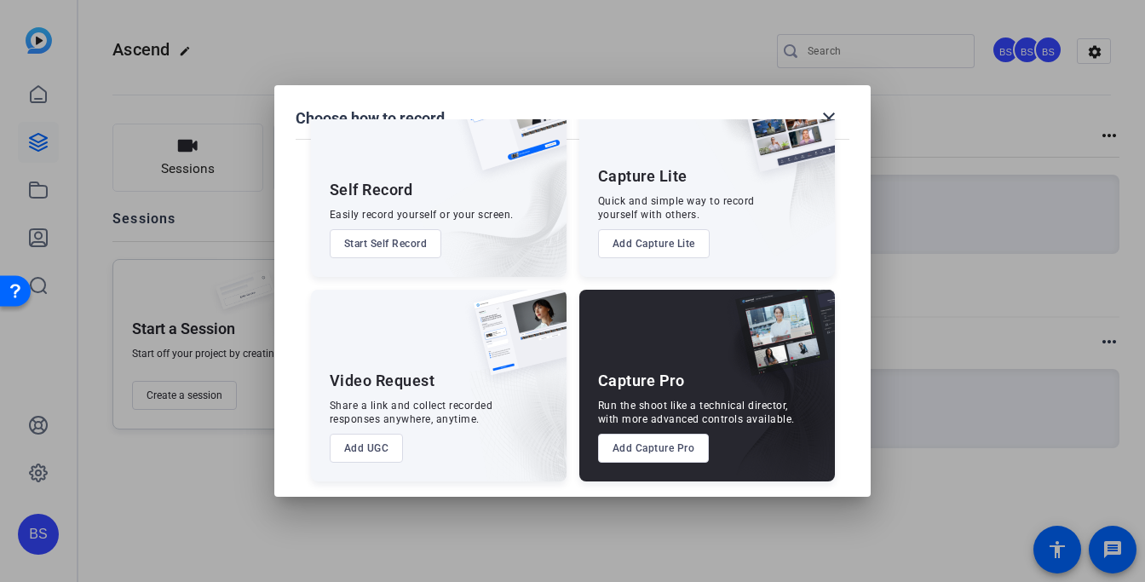
click at [648, 450] on button "Add Capture Pro" at bounding box center [654, 448] width 112 height 29
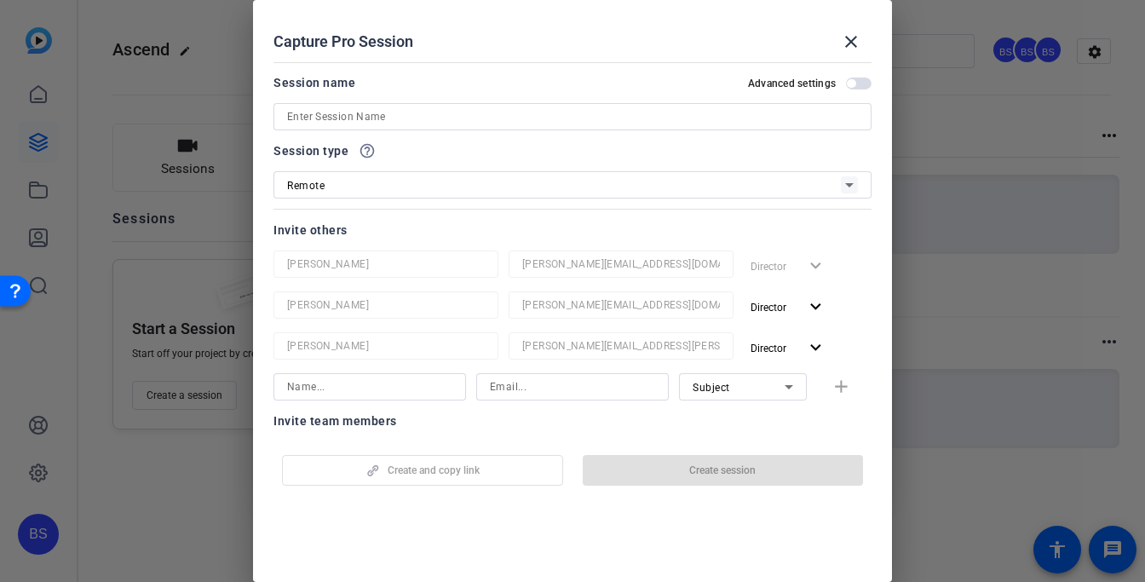
click at [383, 114] on input at bounding box center [572, 117] width 571 height 20
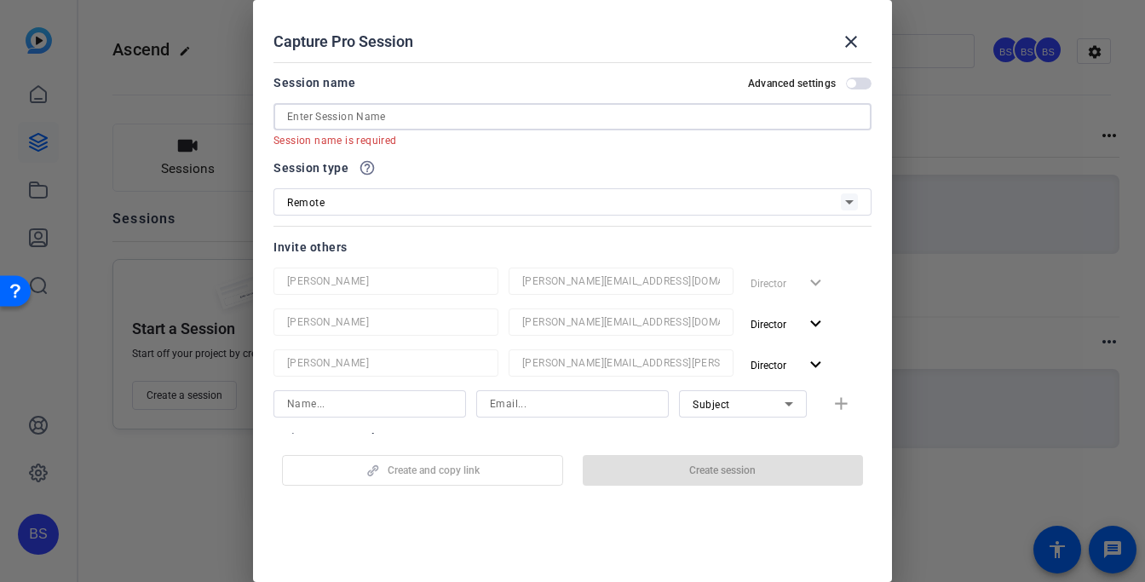
click at [347, 119] on input at bounding box center [572, 117] width 571 height 20
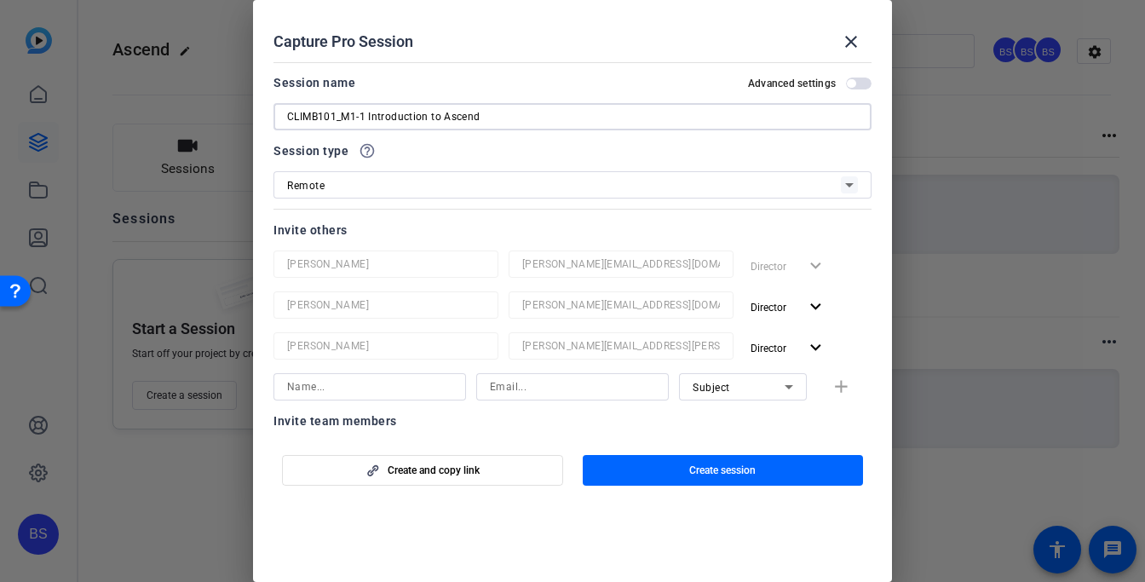
type input "CLIMB101_M1-1 Introduction to Ascend"
click at [745, 188] on div "Remote" at bounding box center [564, 185] width 554 height 21
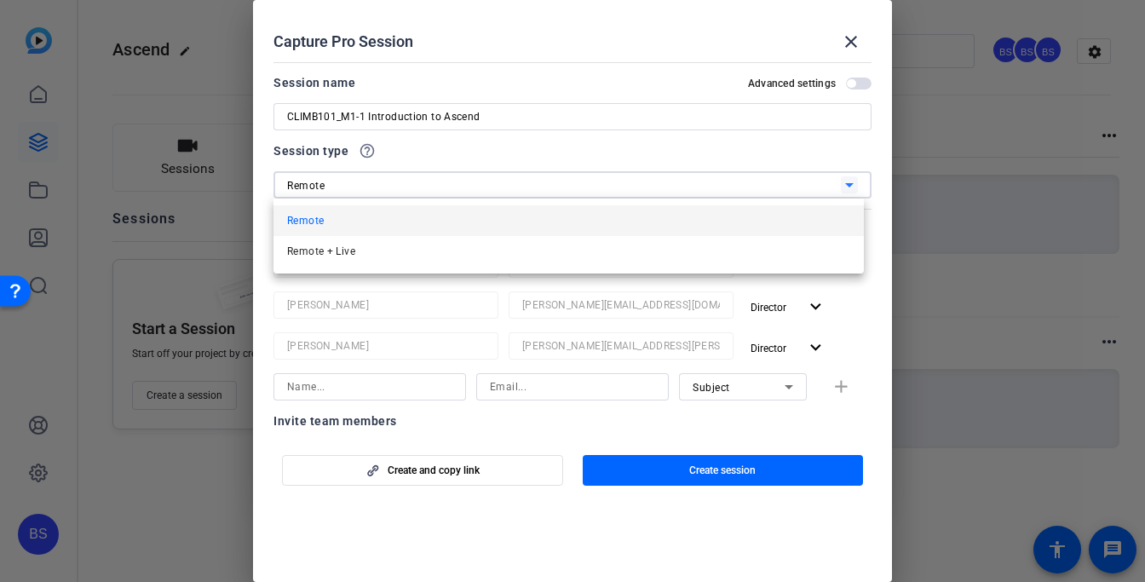
click at [745, 188] on div at bounding box center [572, 291] width 1145 height 582
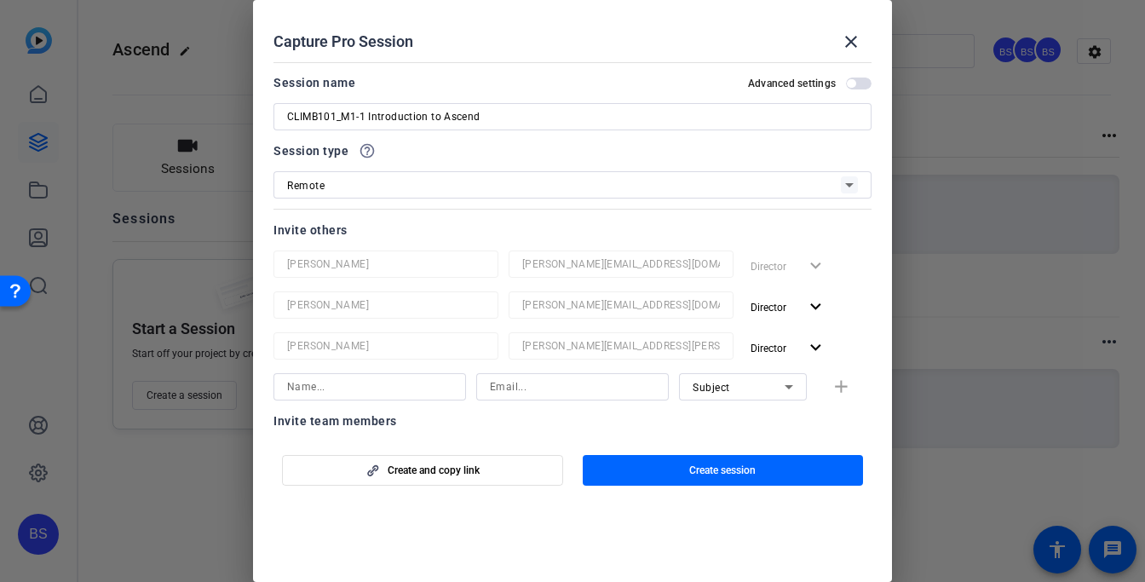
click at [333, 389] on input at bounding box center [369, 387] width 165 height 20
paste input "colin@ascend.partners"
type input "colin@ascend.partners"
click at [529, 388] on input at bounding box center [572, 387] width 165 height 20
paste input "colin@ascend.partners"
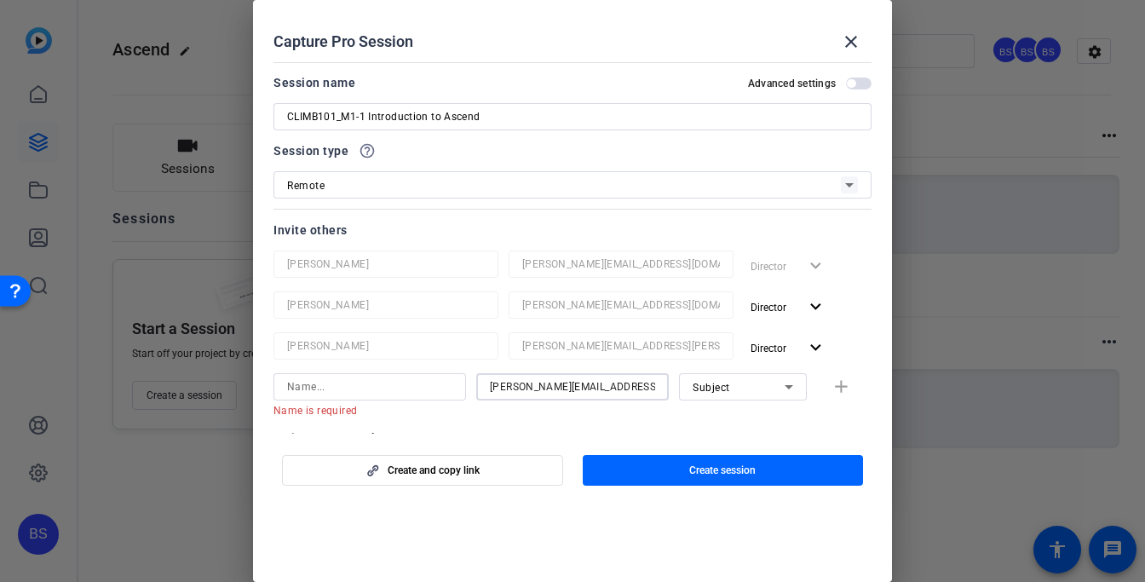
type input "colin@ascend.partners"
click at [355, 385] on input at bounding box center [369, 387] width 165 height 20
type input "Colin Sawford"
click at [627, 413] on mat-error "Email must be a valid email address." at bounding box center [565, 419] width 179 height 36
click at [557, 432] on mat-error "Email must be a valid email address." at bounding box center [565, 419] width 179 height 36
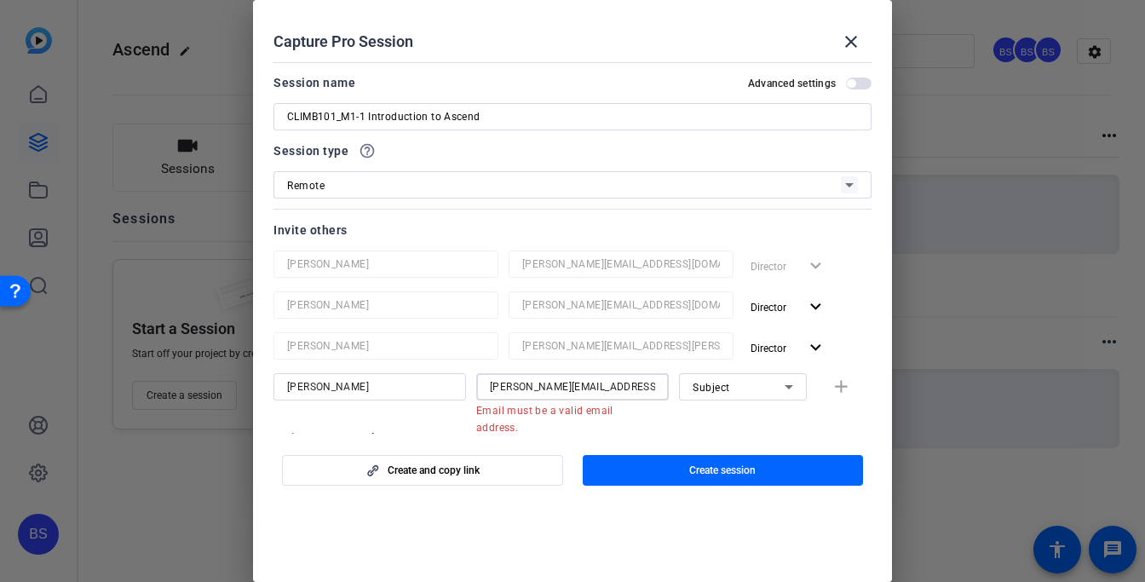
click at [637, 384] on input "colin@ascend.partners" at bounding box center [572, 387] width 165 height 20
drag, startPoint x: 571, startPoint y: 383, endPoint x: 516, endPoint y: 383, distance: 55.4
click at [516, 383] on input "colin@ascend.partners" at bounding box center [572, 387] width 165 height 20
click at [490, 387] on input "colin@ascend.partners" at bounding box center [572, 387] width 165 height 20
type input "colin@ascend.partners"
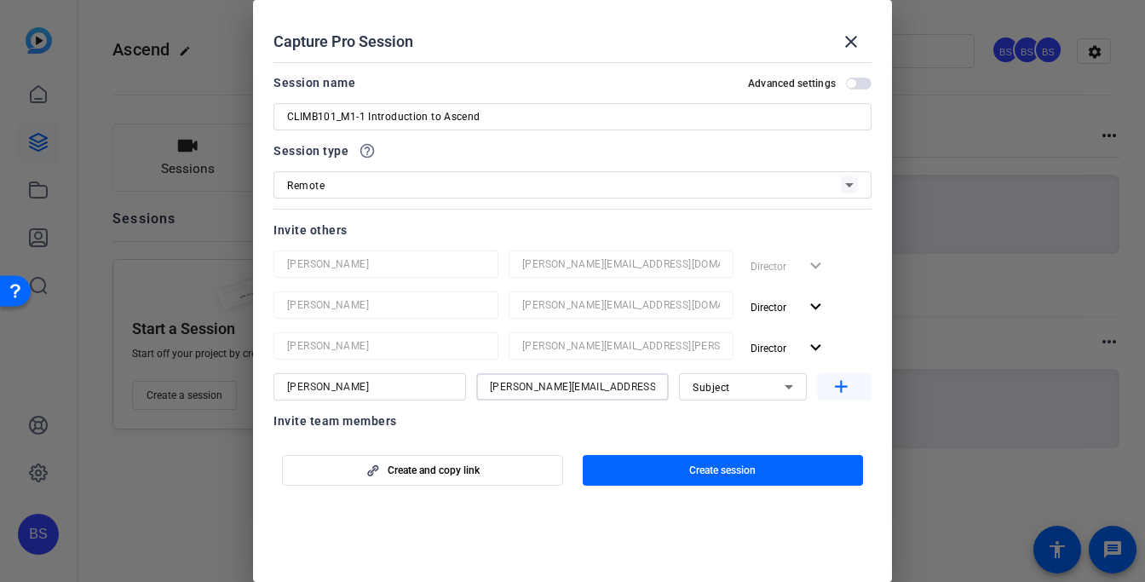
click at [821, 387] on span "button" at bounding box center [844, 386] width 55 height 41
click at [362, 430] on input at bounding box center [369, 428] width 165 height 20
paste input "Peter Popalis"
type input "Peter Popalis"
click at [535, 424] on input at bounding box center [572, 428] width 165 height 20
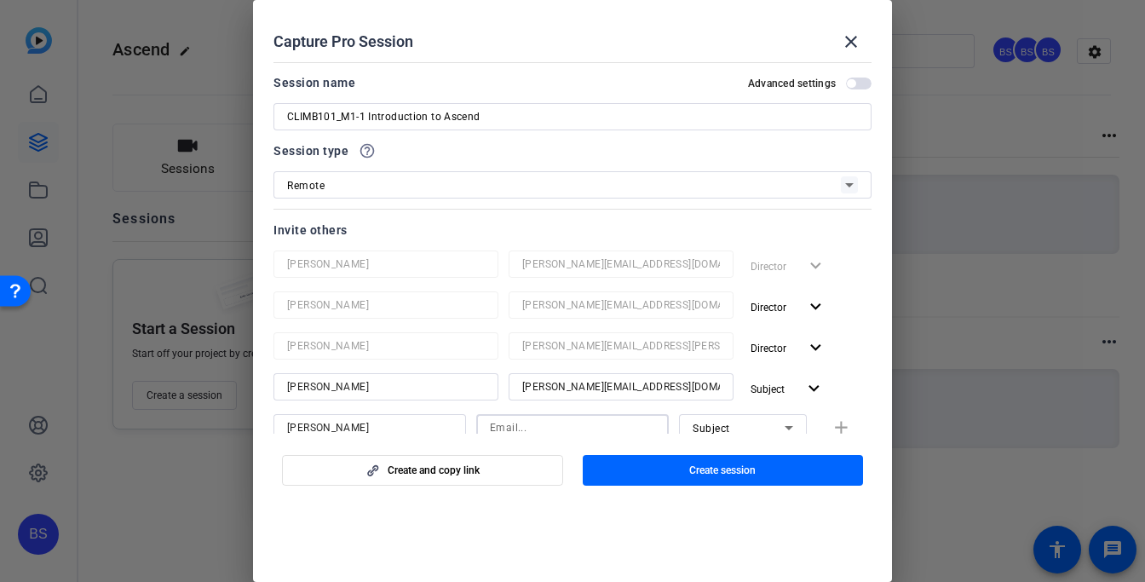
click at [496, 430] on input at bounding box center [572, 428] width 165 height 20
paste input "peter@ascend.partners"
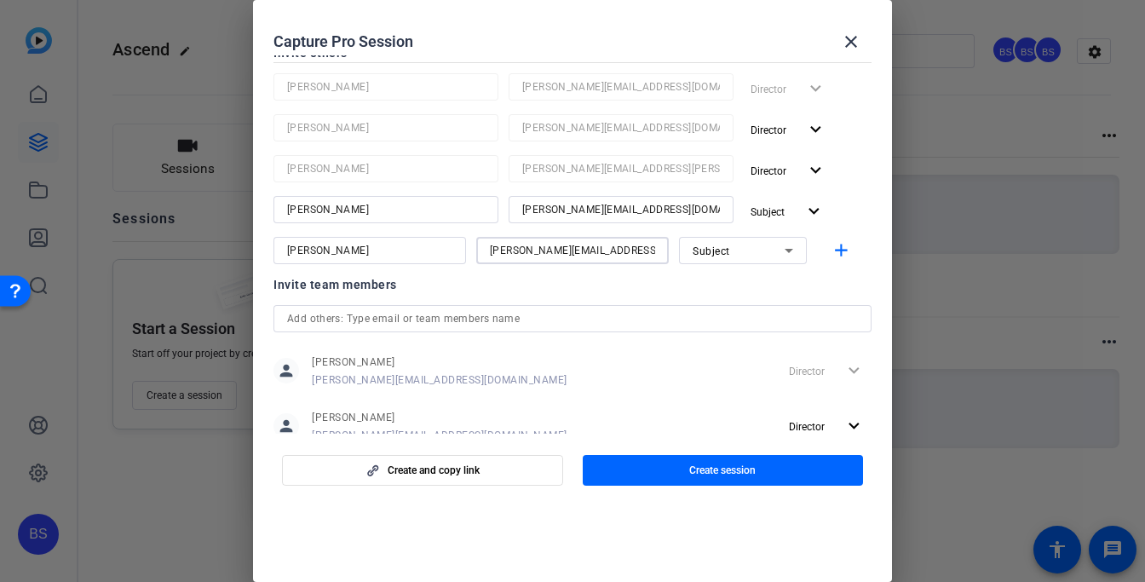
scroll to position [180, 0]
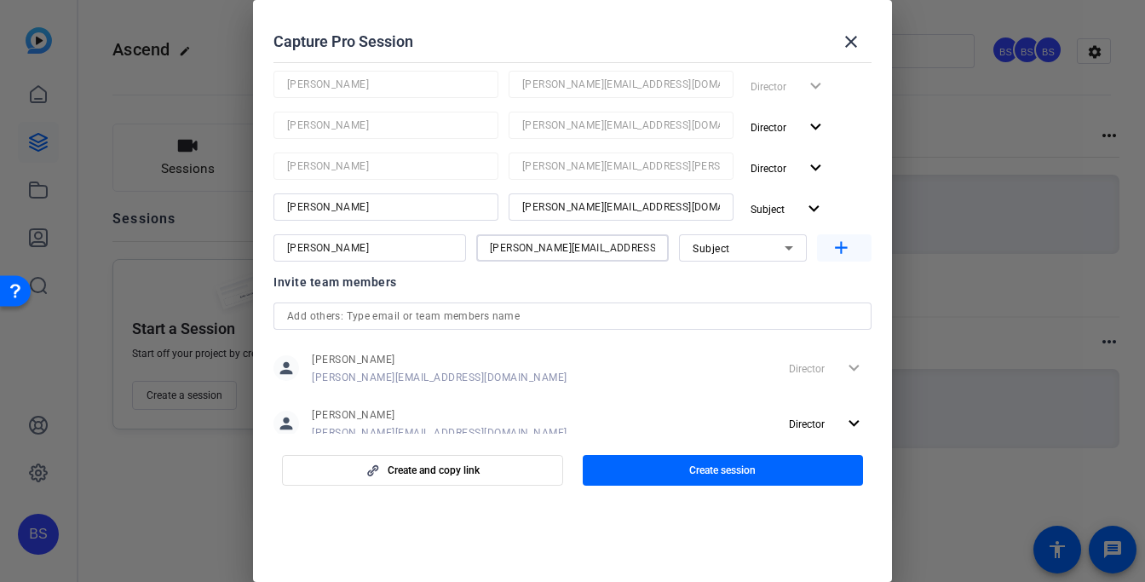
type input "peter@ascend.partners"
click at [837, 250] on mat-icon "add" at bounding box center [841, 248] width 21 height 21
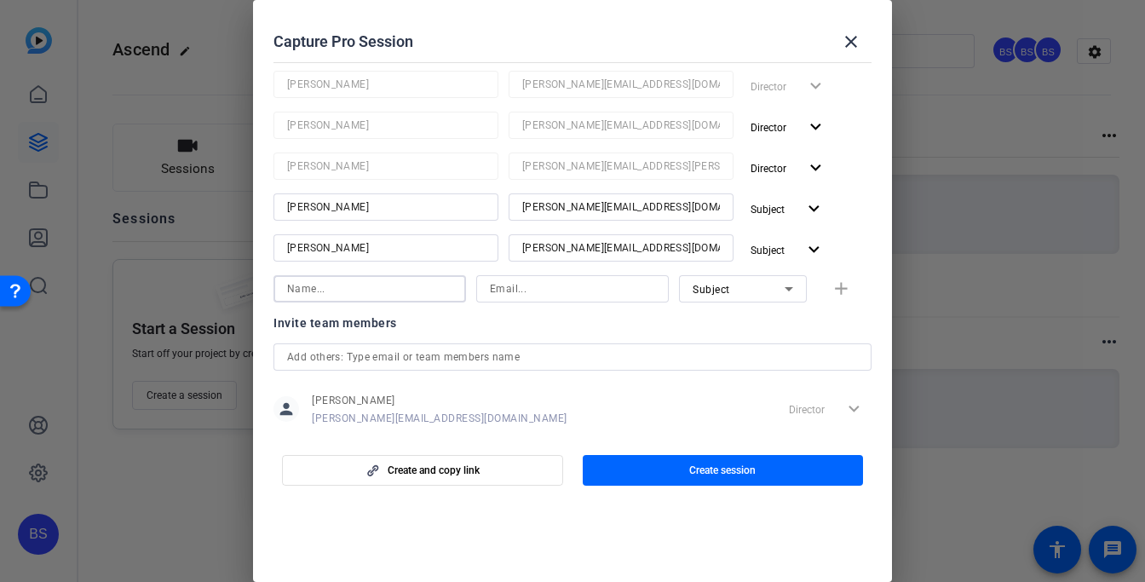
click at [380, 292] on input at bounding box center [369, 289] width 165 height 20
type input "Or"
click at [371, 288] on input "Or" at bounding box center [369, 289] width 165 height 20
drag, startPoint x: 371, startPoint y: 288, endPoint x: 310, endPoint y: 287, distance: 60.5
click at [310, 287] on input "Or" at bounding box center [369, 289] width 165 height 20
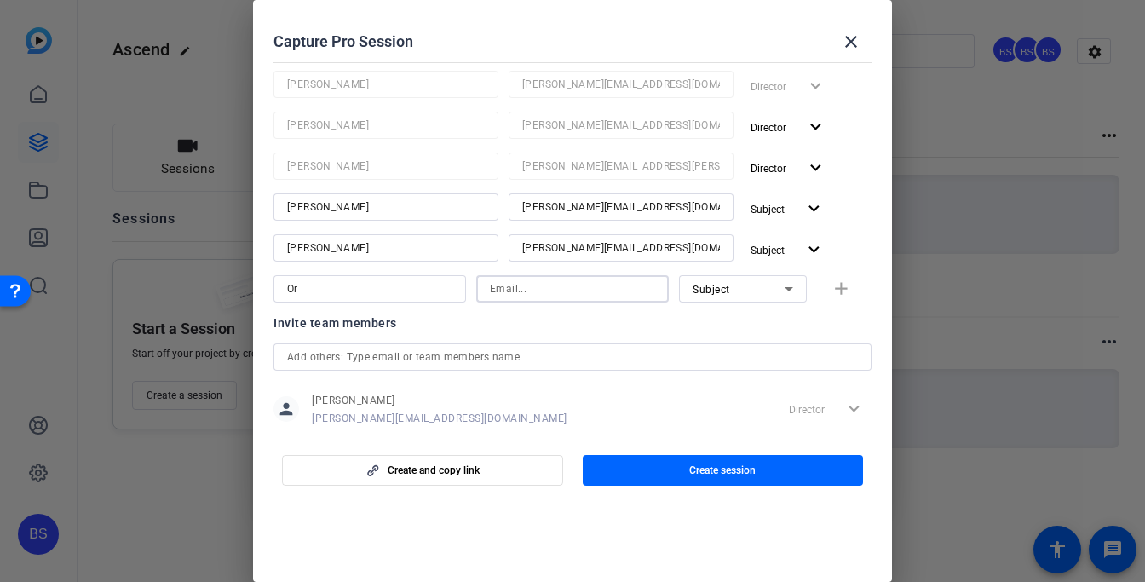
click at [499, 285] on input at bounding box center [572, 289] width 165 height 20
paste input "oralia.spriggs@ascend.partners"
type input "oralia.spriggs@ascend.partners"
click at [370, 286] on input "Or" at bounding box center [369, 289] width 165 height 20
click at [784, 291] on icon at bounding box center [789, 289] width 20 height 20
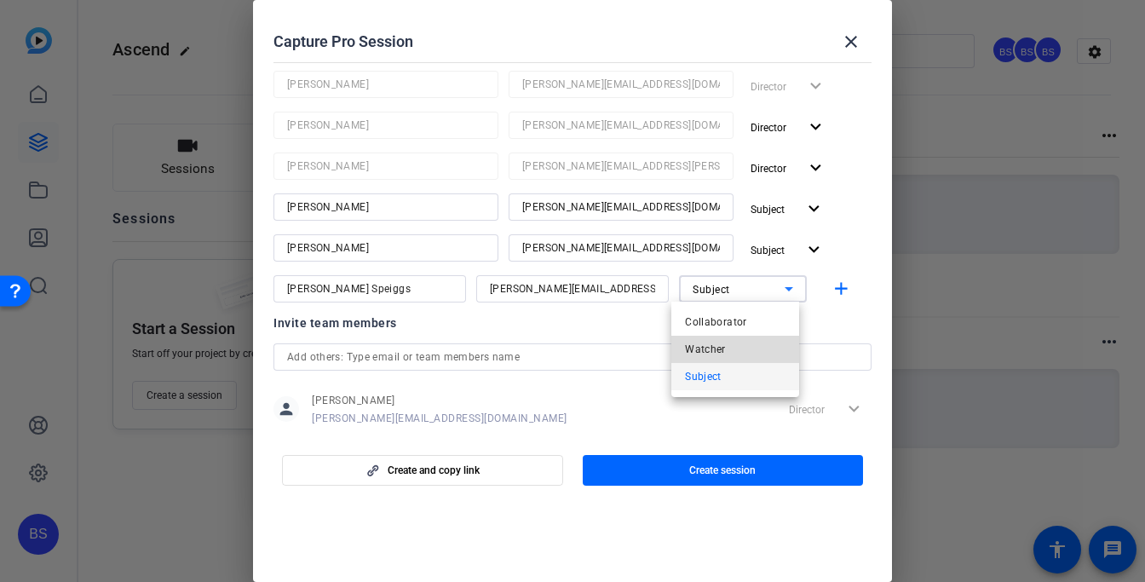
click at [754, 347] on mat-option "Watcher" at bounding box center [736, 349] width 128 height 27
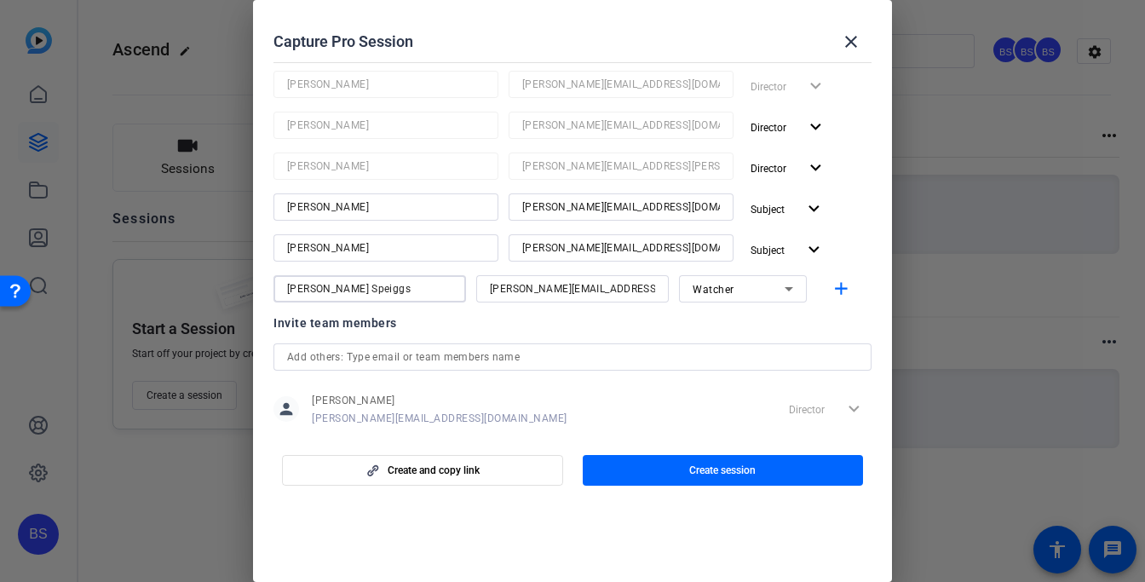
click at [332, 291] on input "Oralia Speiggs" at bounding box center [369, 289] width 165 height 20
type input "Oralia Spriggs"
click at [836, 290] on mat-icon "add" at bounding box center [841, 289] width 21 height 21
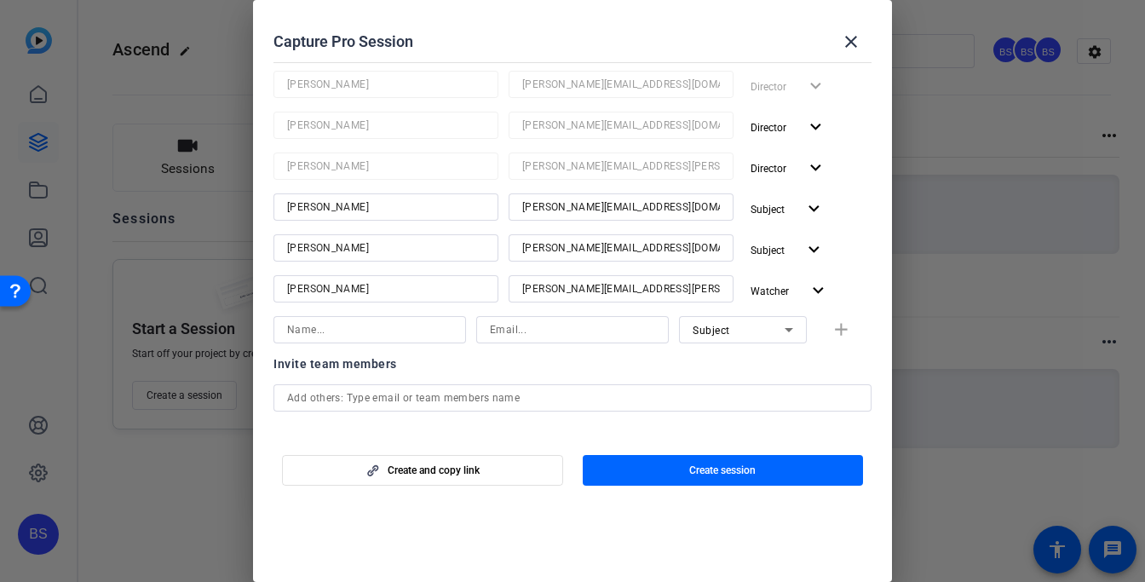
click at [383, 333] on input at bounding box center [369, 330] width 165 height 20
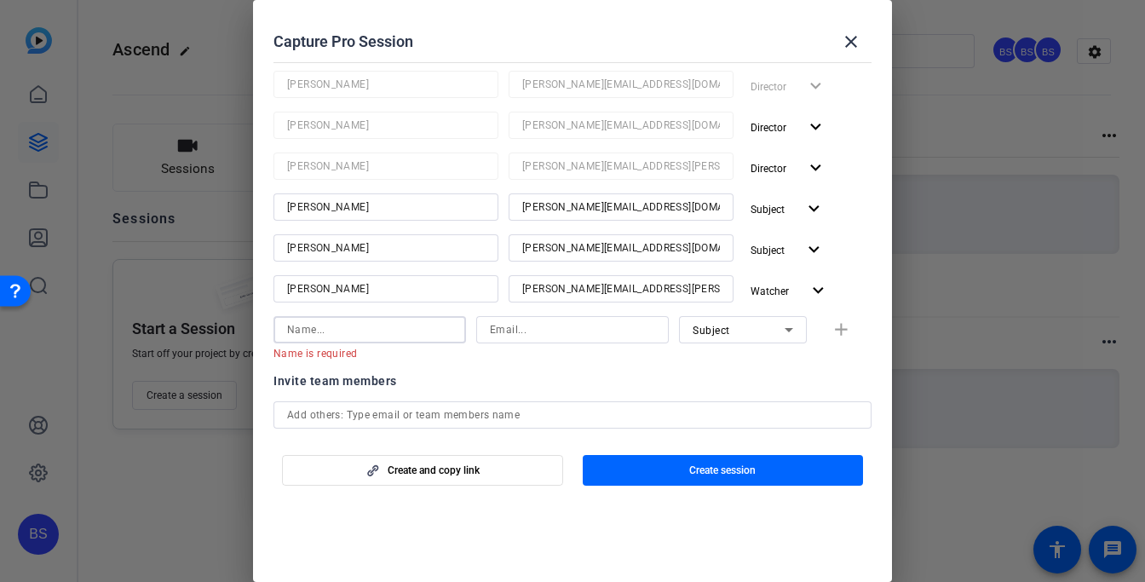
click at [323, 337] on input at bounding box center [369, 330] width 165 height 20
paste input "vanessa.pace@ascend.partners"
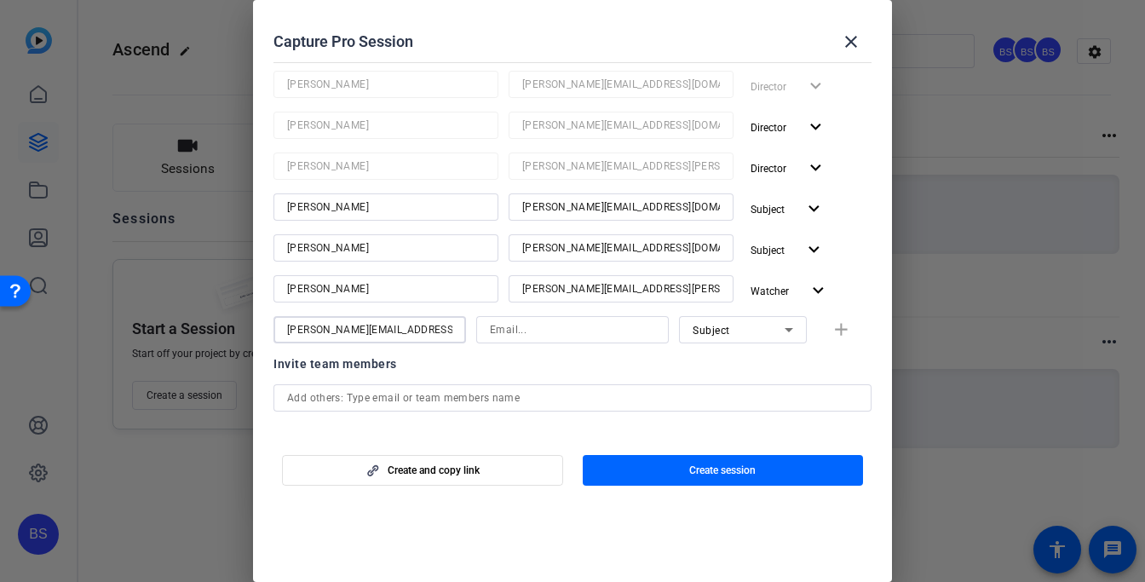
type input "vanessa.pace@ascend.partners"
click at [516, 332] on input at bounding box center [572, 330] width 165 height 20
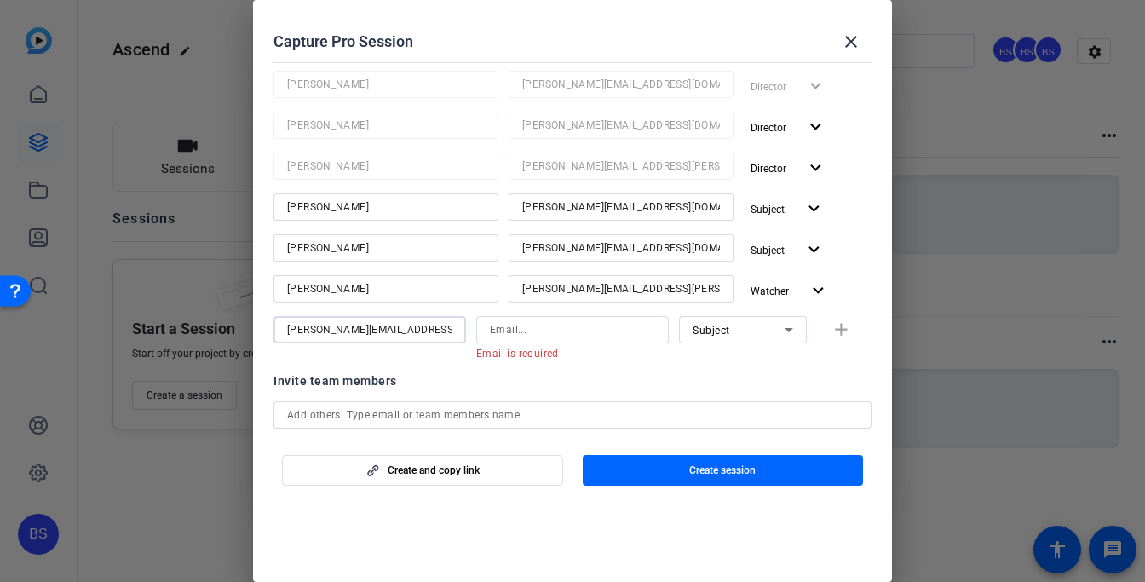
drag, startPoint x: 432, startPoint y: 328, endPoint x: 264, endPoint y: 316, distance: 168.3
click at [264, 316] on mat-dialog-content "Session name Advanced settings CLIMB101_M1-1 Introduction to Ascend Session typ…" at bounding box center [572, 244] width 639 height 378
click at [504, 330] on input at bounding box center [572, 330] width 165 height 20
paste input "vanessa.pace@ascend.partners"
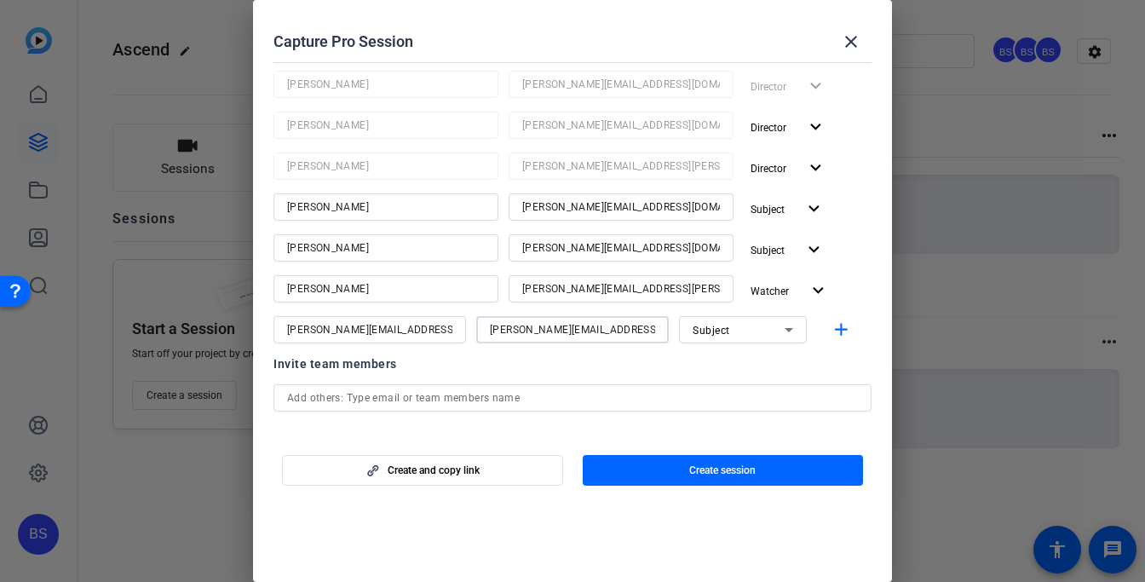
type input "vanessa.pace@ascend.partners"
drag, startPoint x: 419, startPoint y: 329, endPoint x: 255, endPoint y: 325, distance: 164.5
click at [255, 325] on mat-dialog-content "Session name Advanced settings CLIMB101_M1-1 Introduction to Ascend Session typ…" at bounding box center [572, 244] width 639 height 378
type input "Vanessa Pace"
click at [741, 327] on div "Subject" at bounding box center [739, 330] width 92 height 21
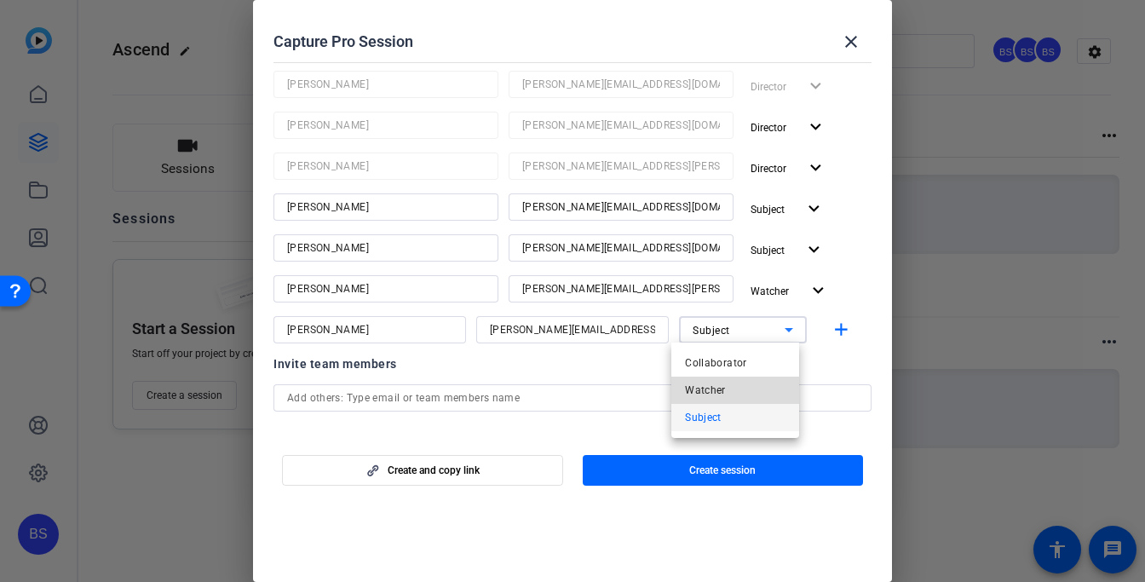
click at [712, 389] on span "Watcher" at bounding box center [705, 390] width 41 height 20
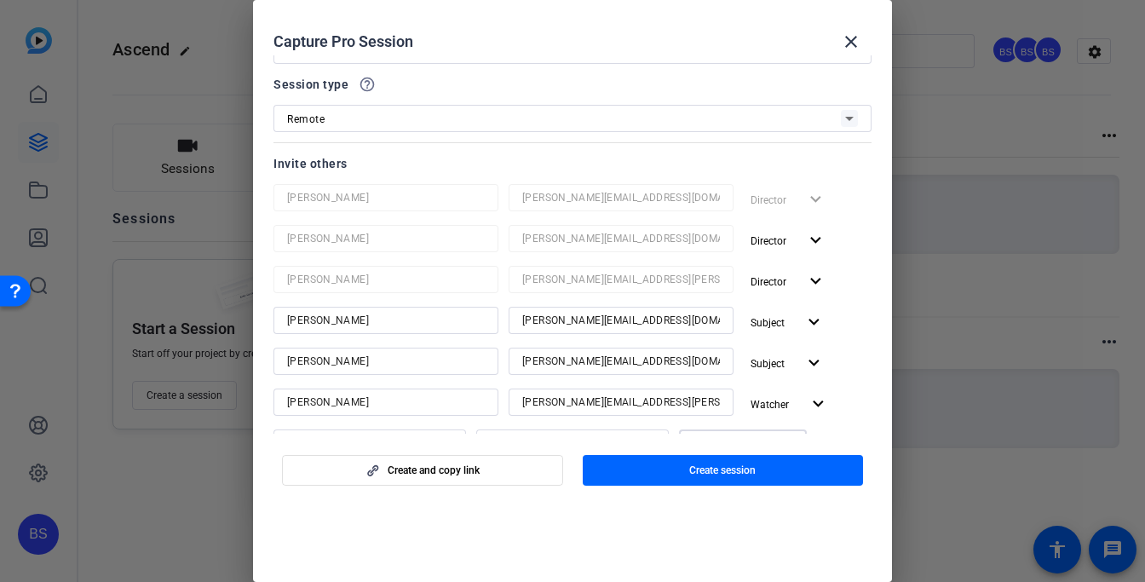
scroll to position [0, 0]
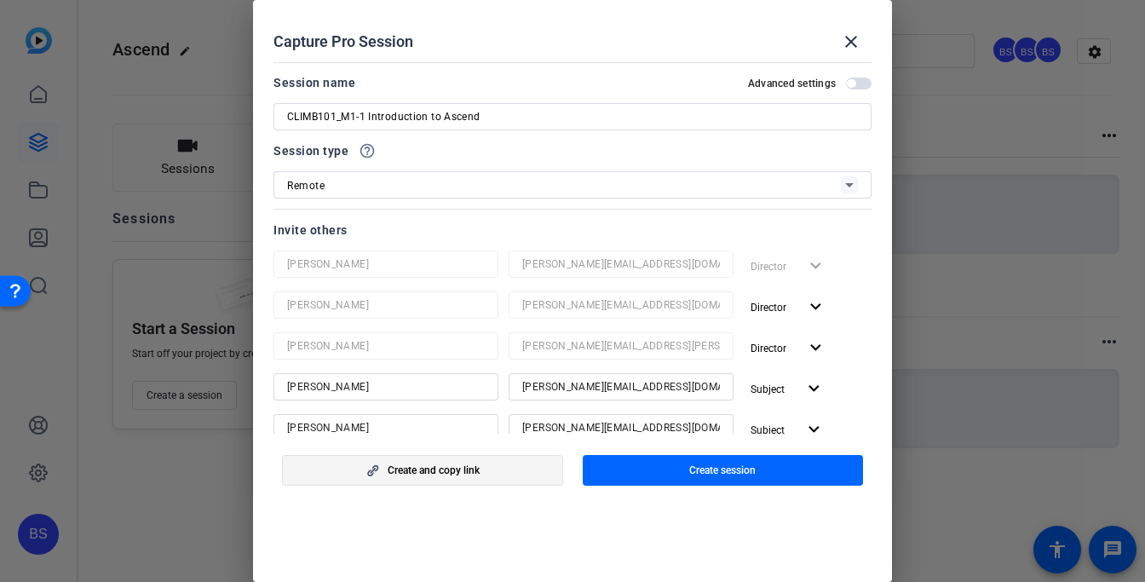
click at [496, 465] on span "button" at bounding box center [423, 470] width 280 height 41
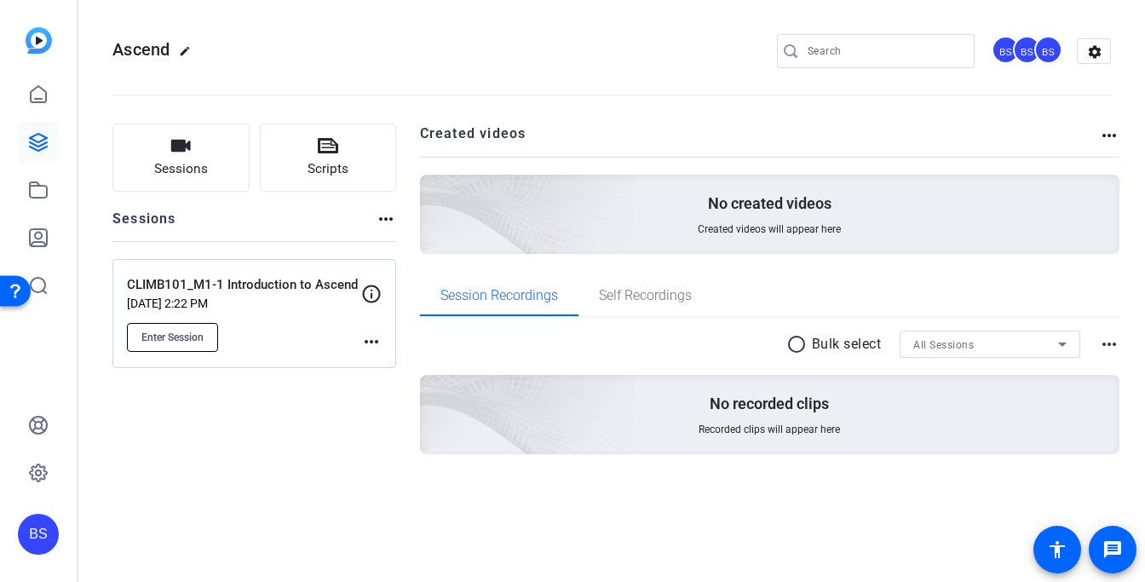
click at [195, 333] on span "Enter Session" at bounding box center [172, 338] width 62 height 14
click at [371, 343] on mat-icon "more_horiz" at bounding box center [371, 342] width 20 height 20
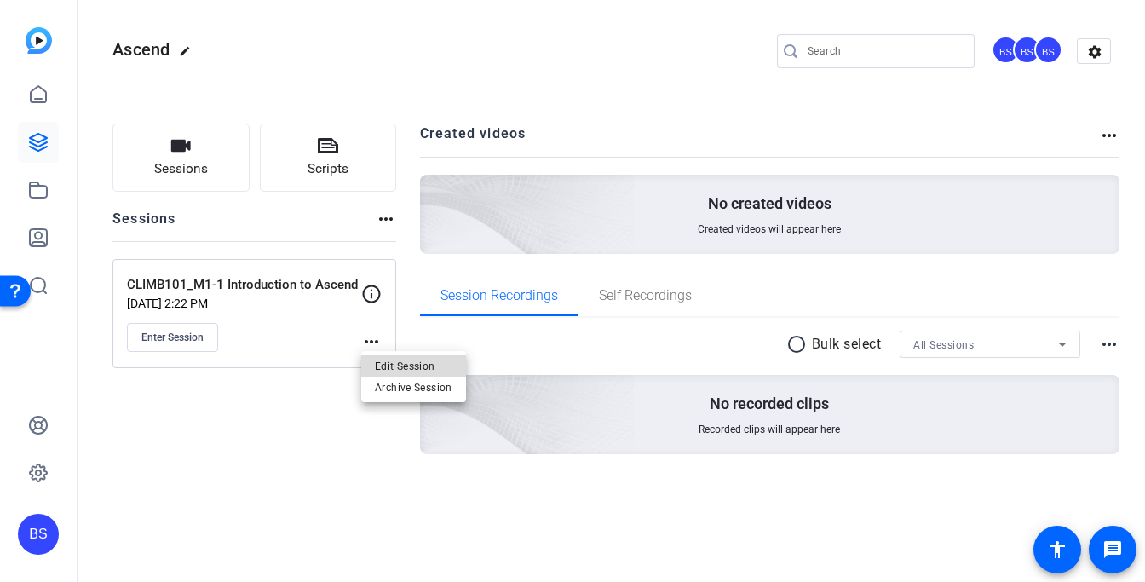
click at [385, 356] on span "Edit Session" at bounding box center [414, 365] width 78 height 20
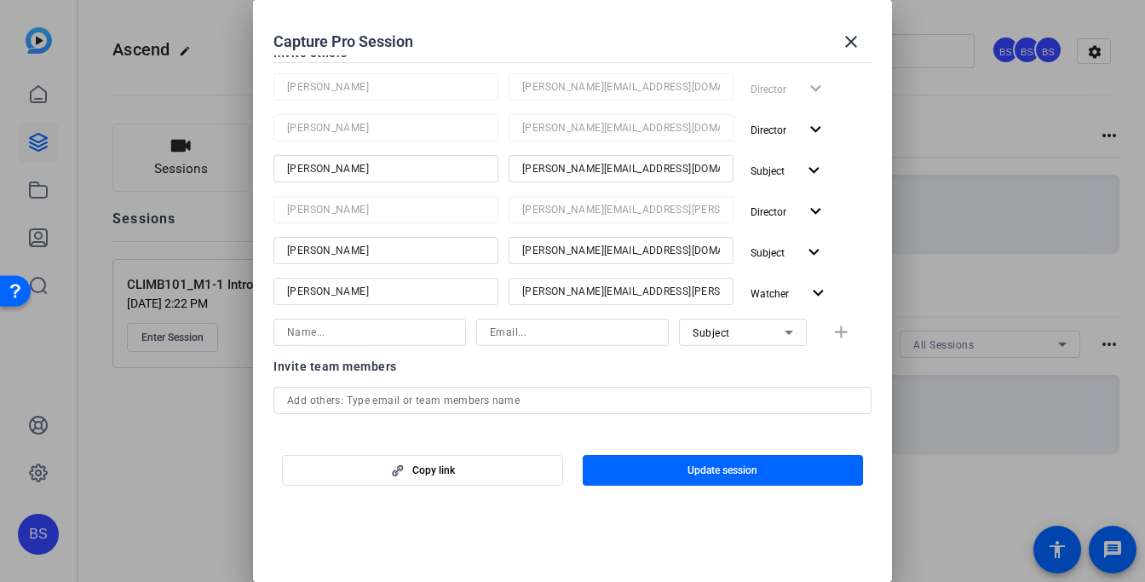
scroll to position [244, 0]
click at [376, 329] on input at bounding box center [369, 334] width 165 height 20
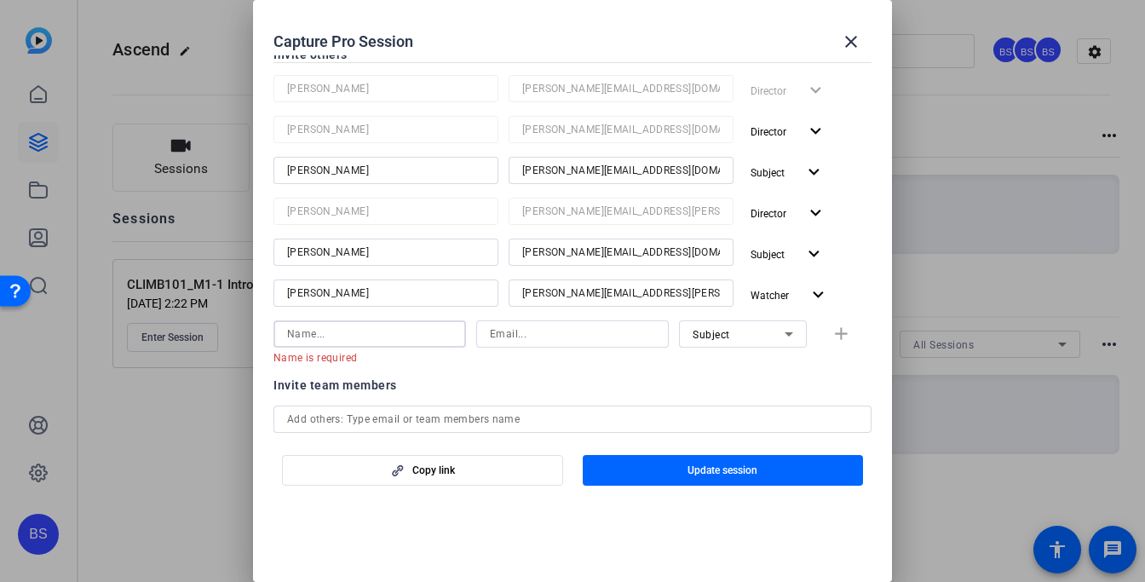
click at [523, 334] on input at bounding box center [572, 334] width 165 height 20
paste input "vanessa.pace@ascend.partners"
type input "vanessa.pace@ascend.partners"
click at [335, 327] on input at bounding box center [369, 334] width 165 height 20
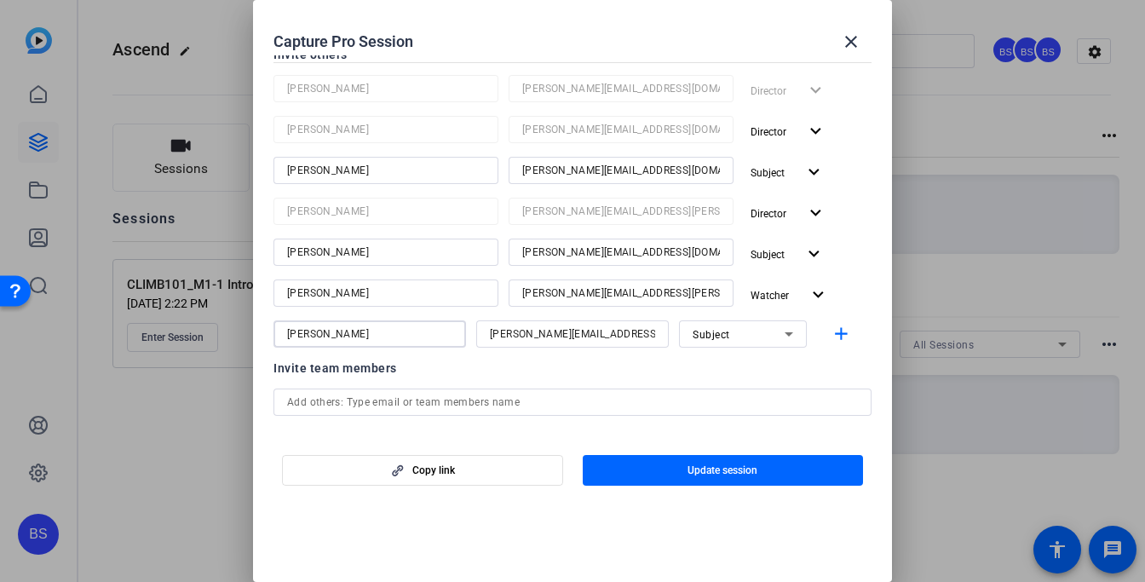
type input "Vanessa Pace"
click at [756, 336] on div "Subject" at bounding box center [739, 334] width 92 height 21
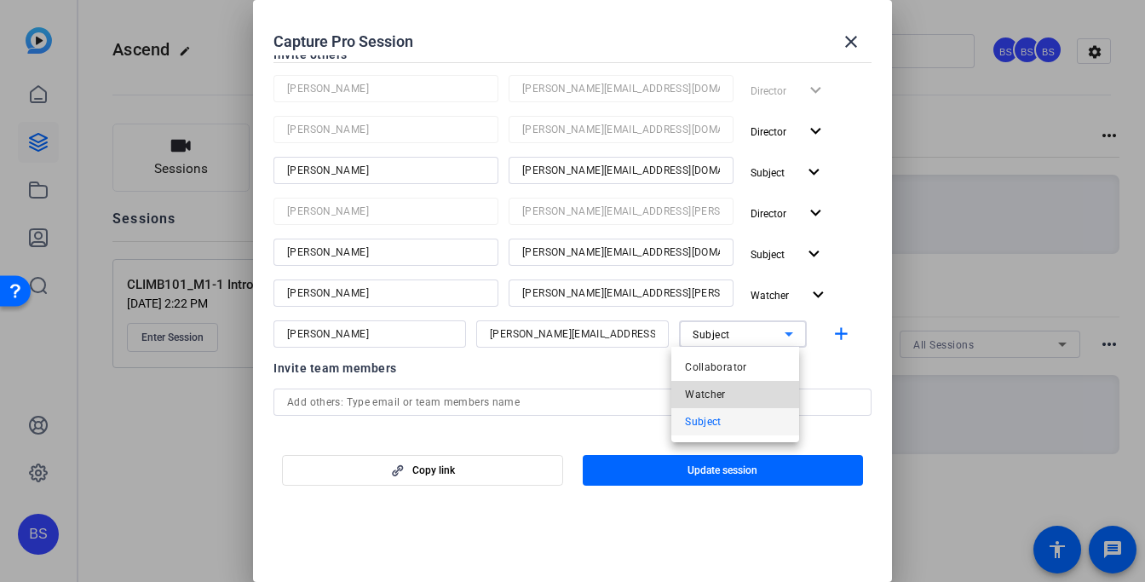
click at [726, 394] on mat-option "Watcher" at bounding box center [736, 394] width 128 height 27
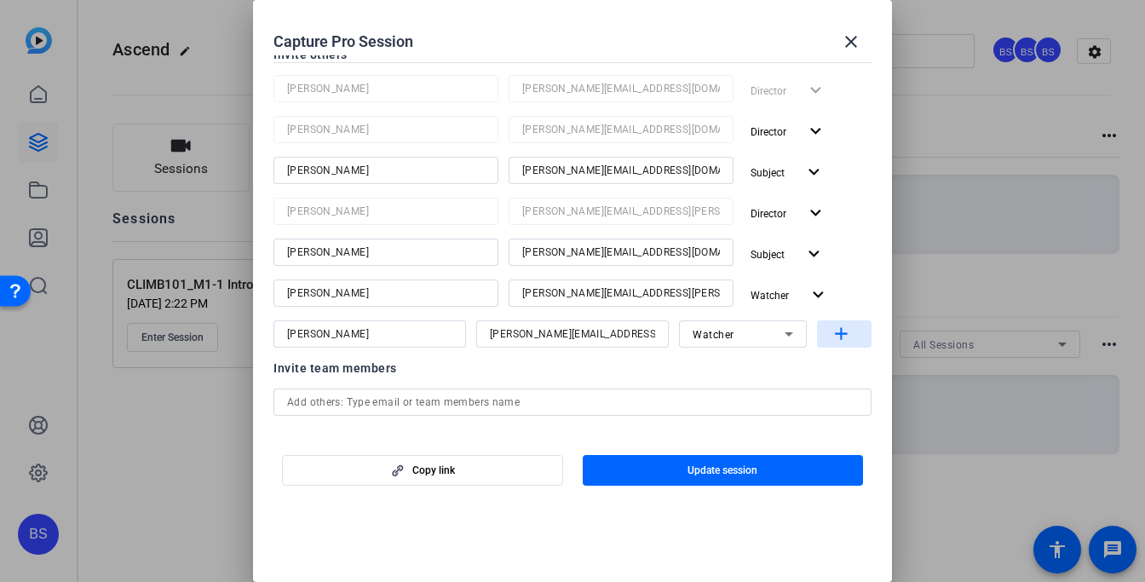
click at [831, 335] on mat-icon "add" at bounding box center [841, 334] width 21 height 21
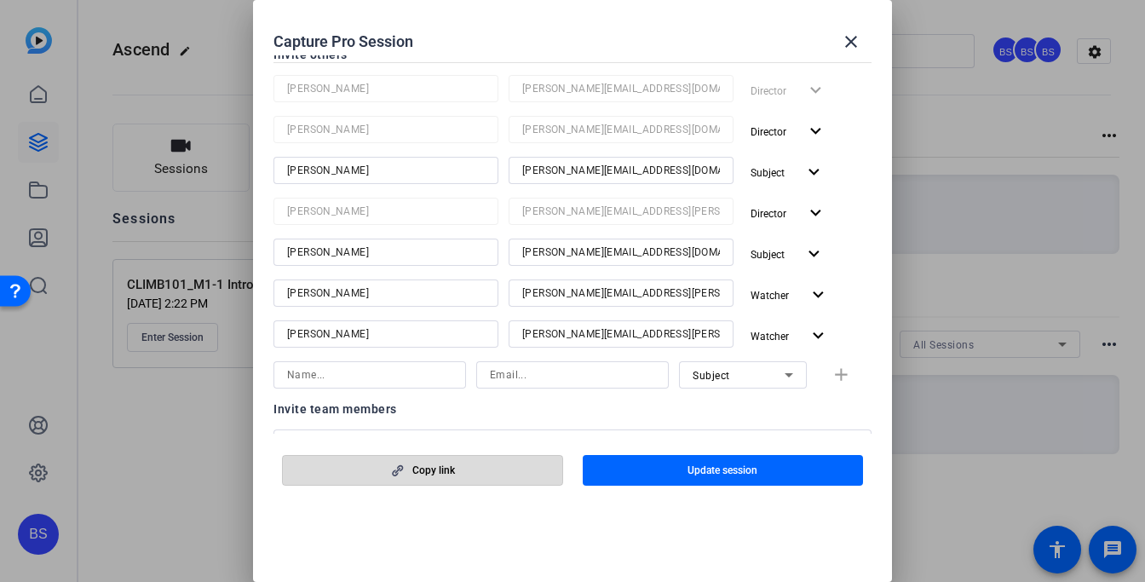
click at [440, 469] on span "Copy link" at bounding box center [434, 471] width 43 height 14
